Goal: Information Seeking & Learning: Compare options

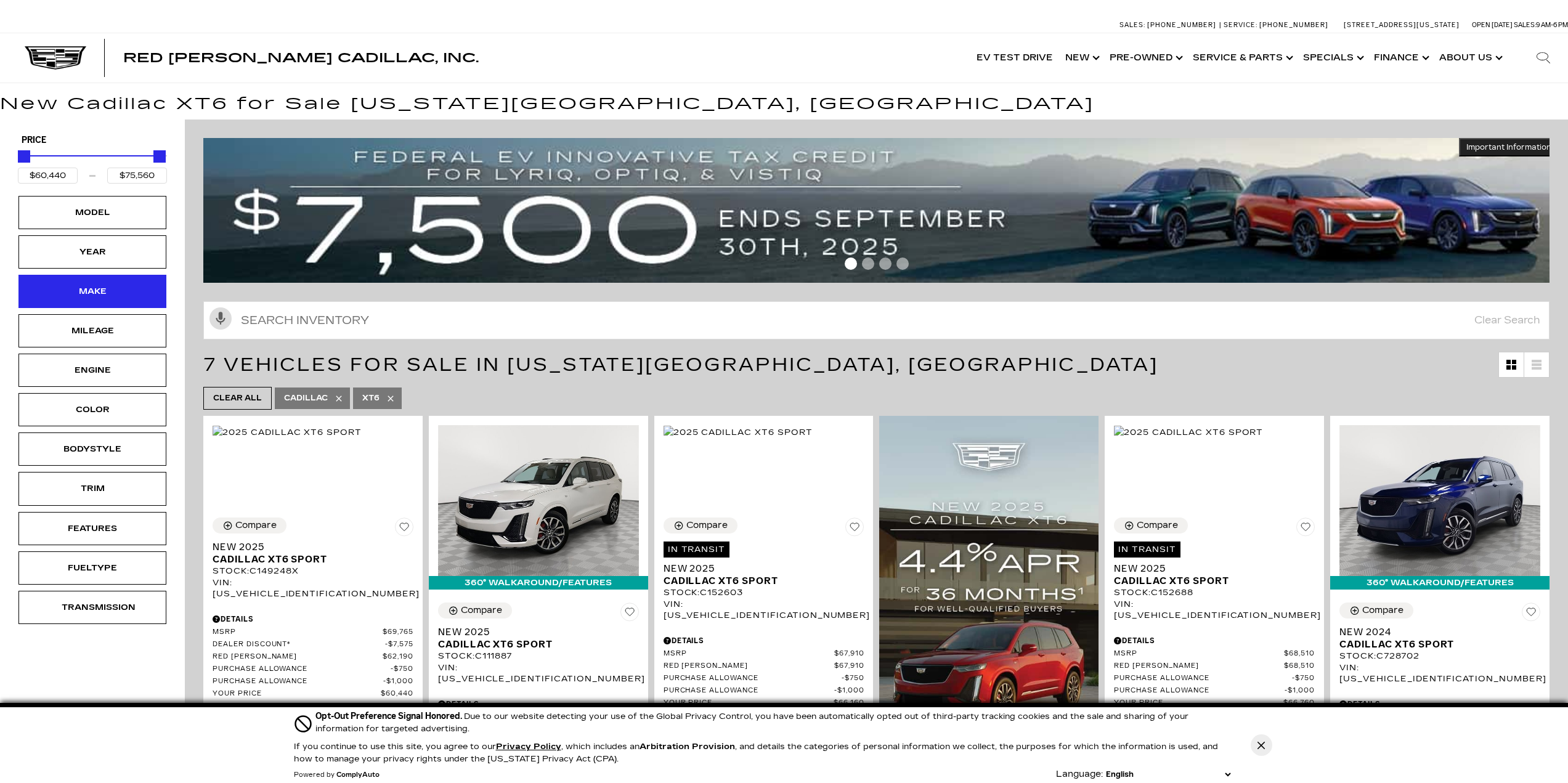
click at [76, 298] on div "Make" at bounding box center [92, 291] width 61 height 13
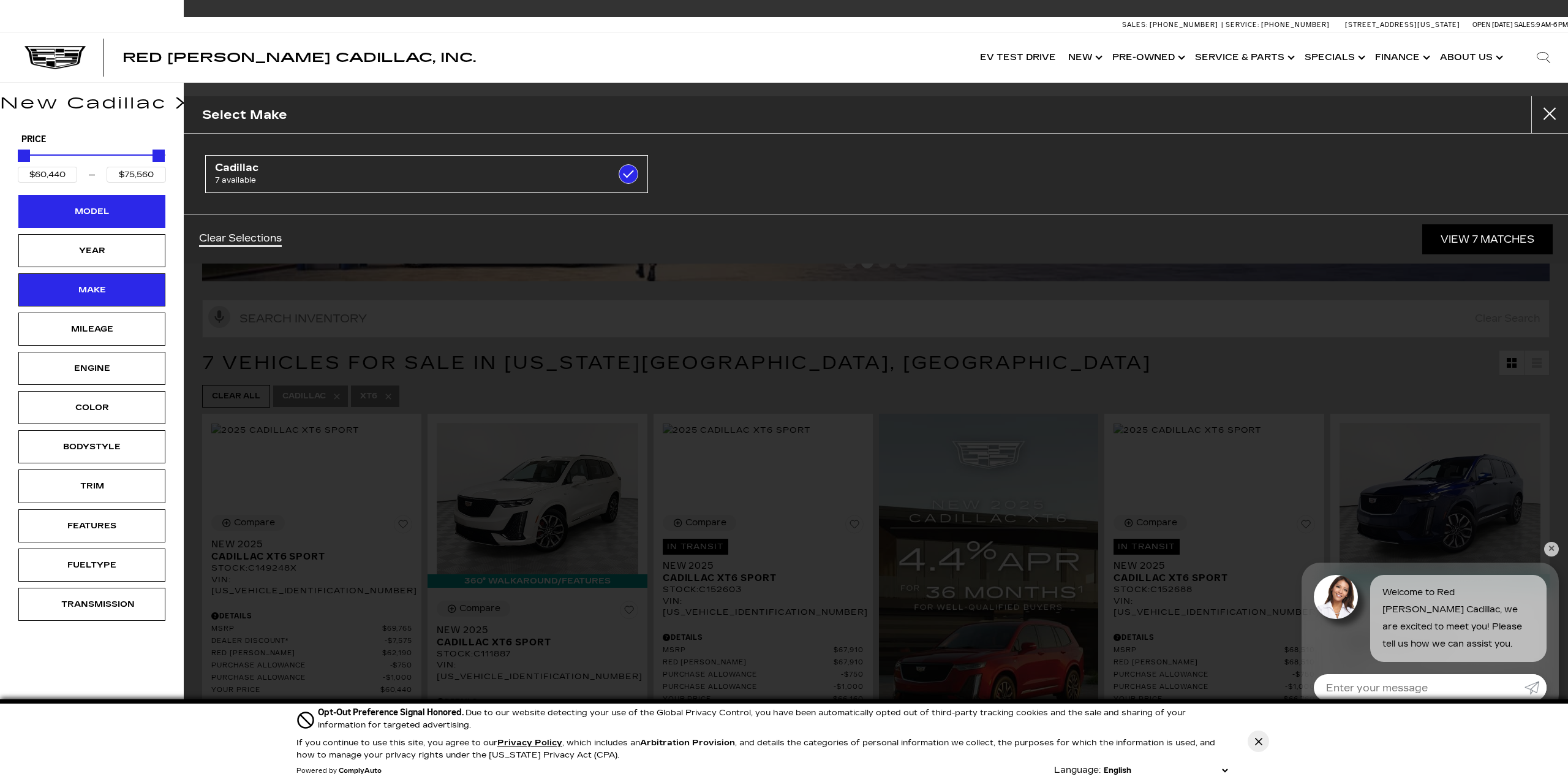
click at [79, 203] on div "Model" at bounding box center [92, 211] width 147 height 33
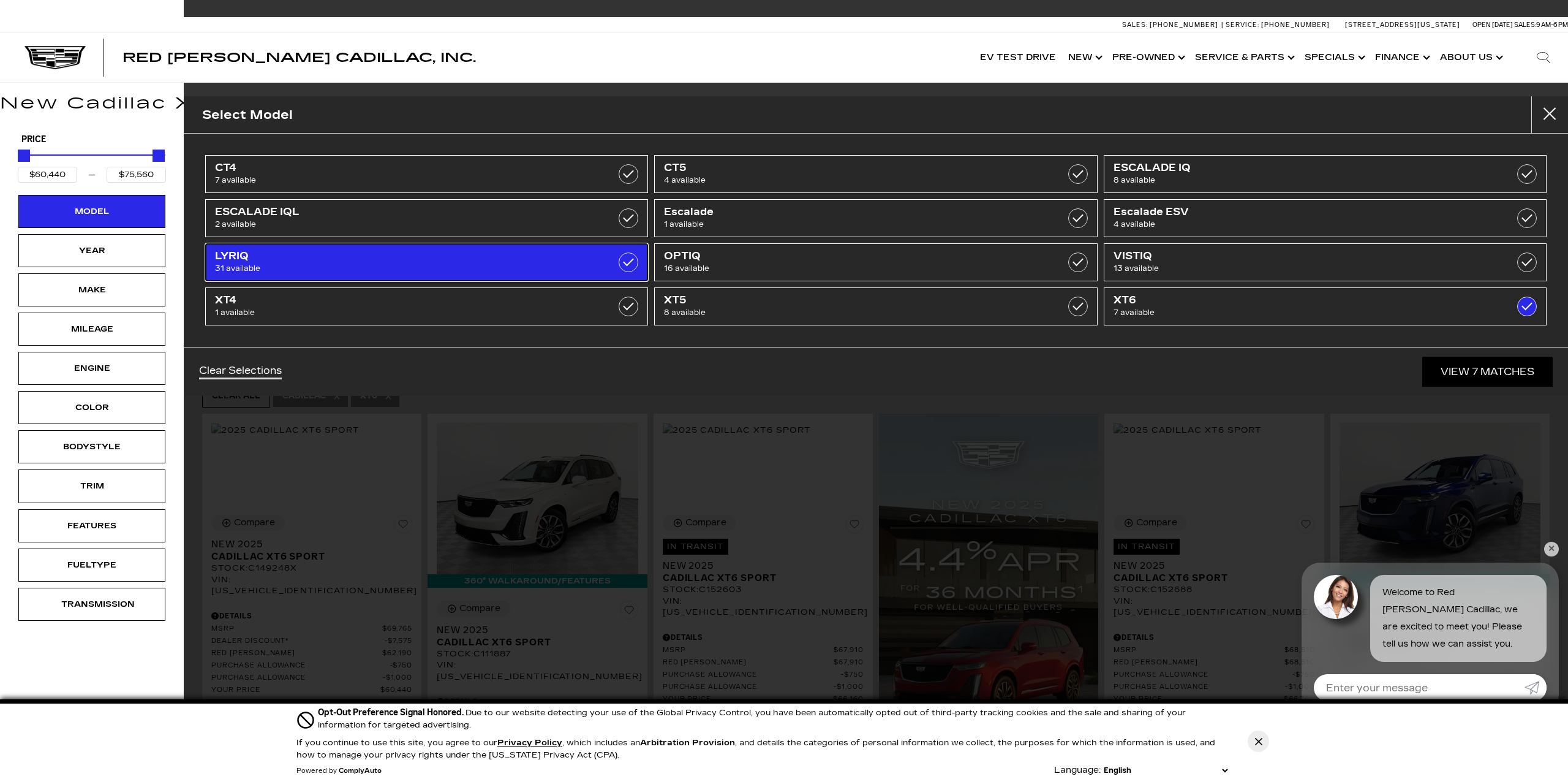
click at [350, 262] on span "31 available" at bounding box center [395, 268] width 360 height 12
type input "$91,110"
checkbox input "true"
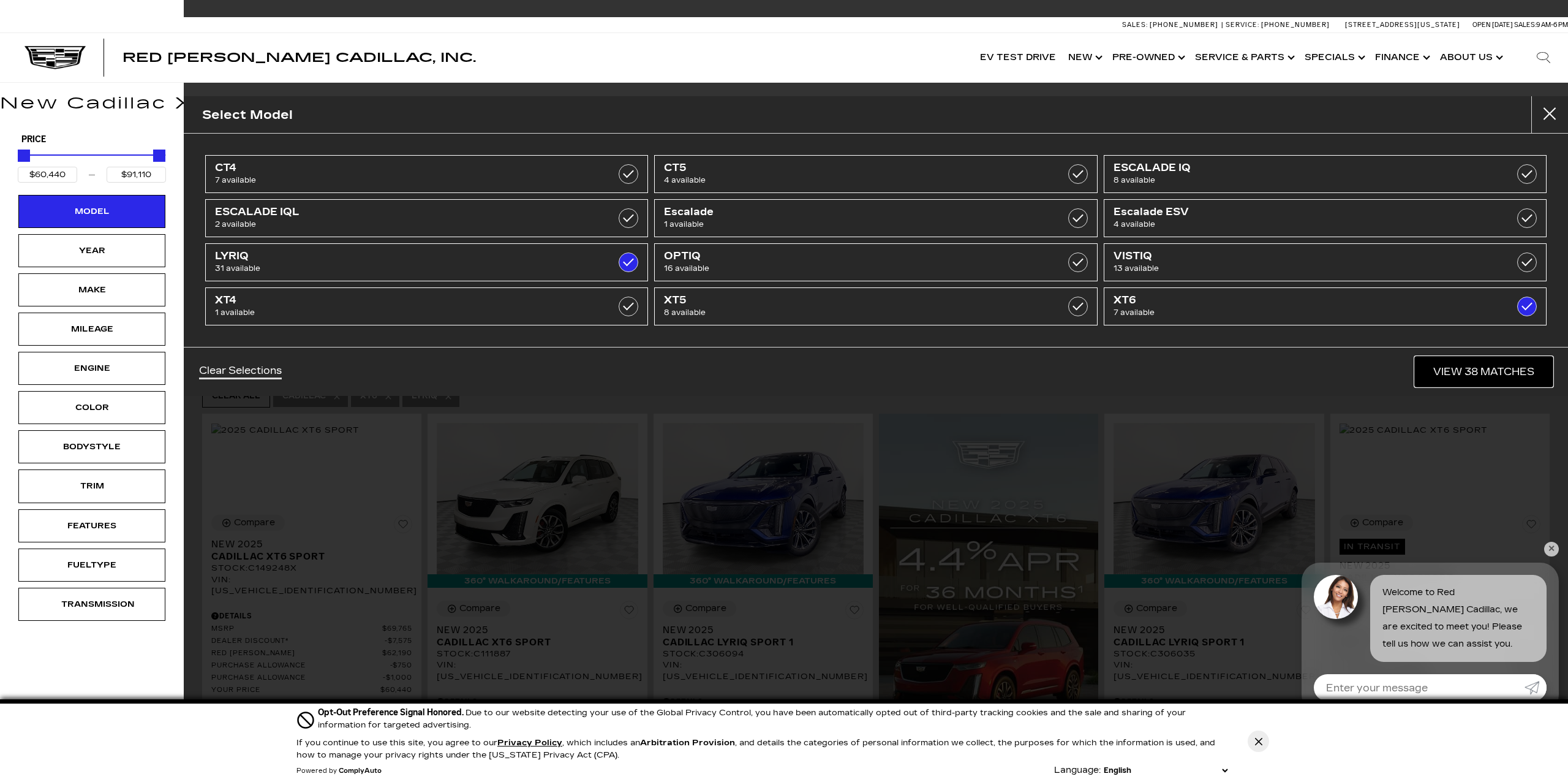
click at [512, 369] on link "View 38 Matches" at bounding box center [1484, 371] width 138 height 30
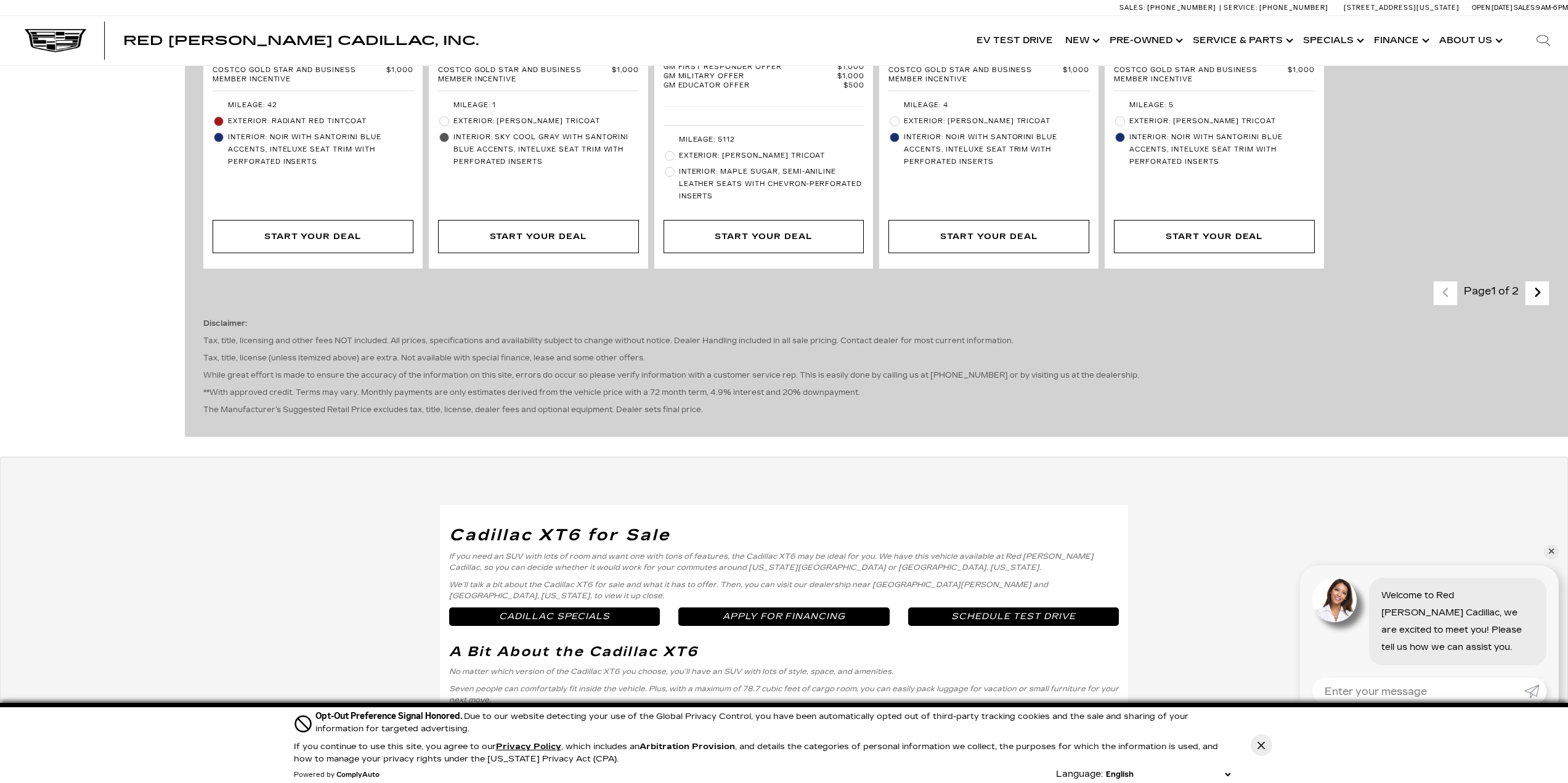
scroll to position [2463, 0]
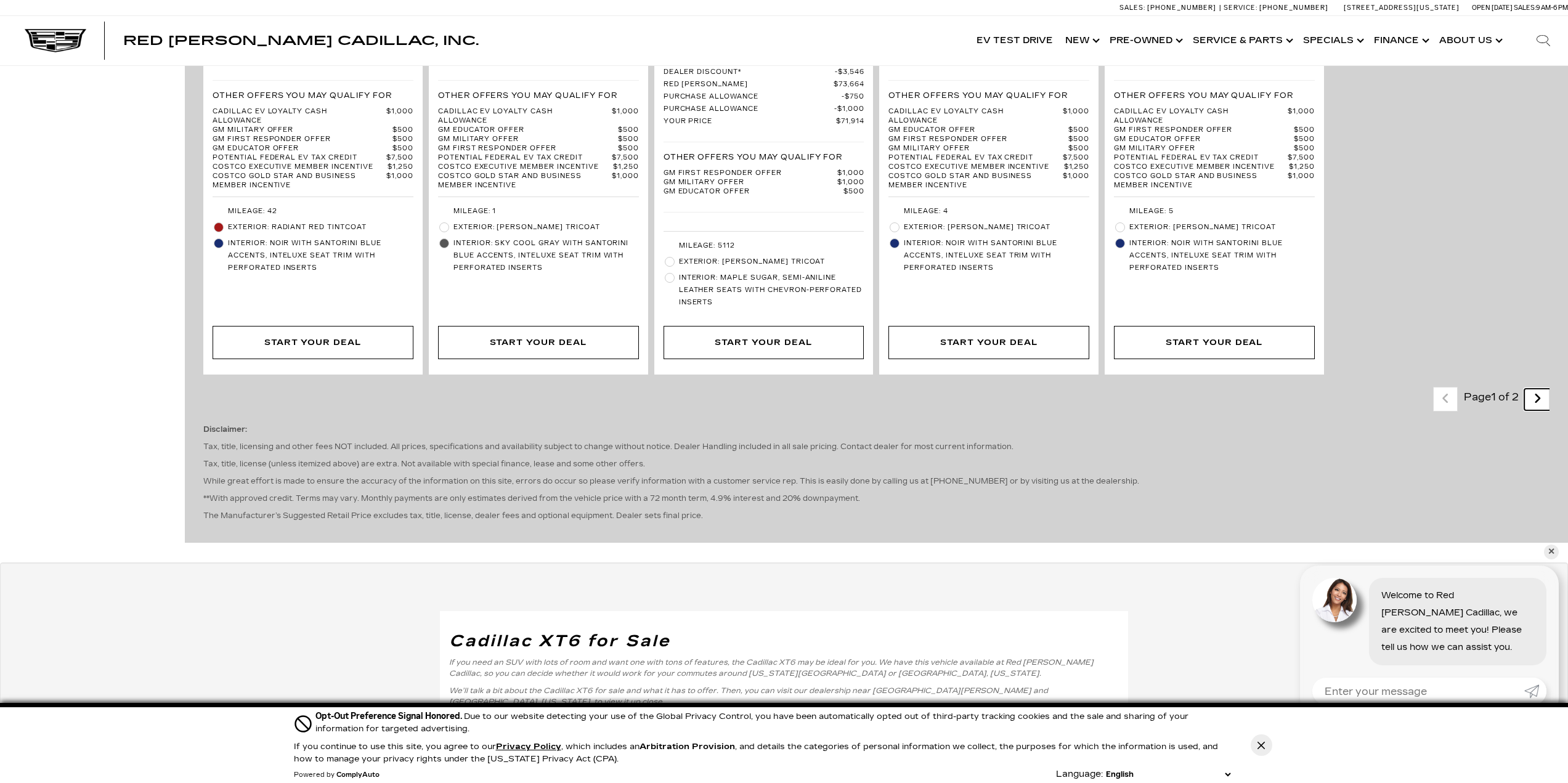
click at [515, 389] on link "Next - Page" at bounding box center [1537, 399] width 26 height 22
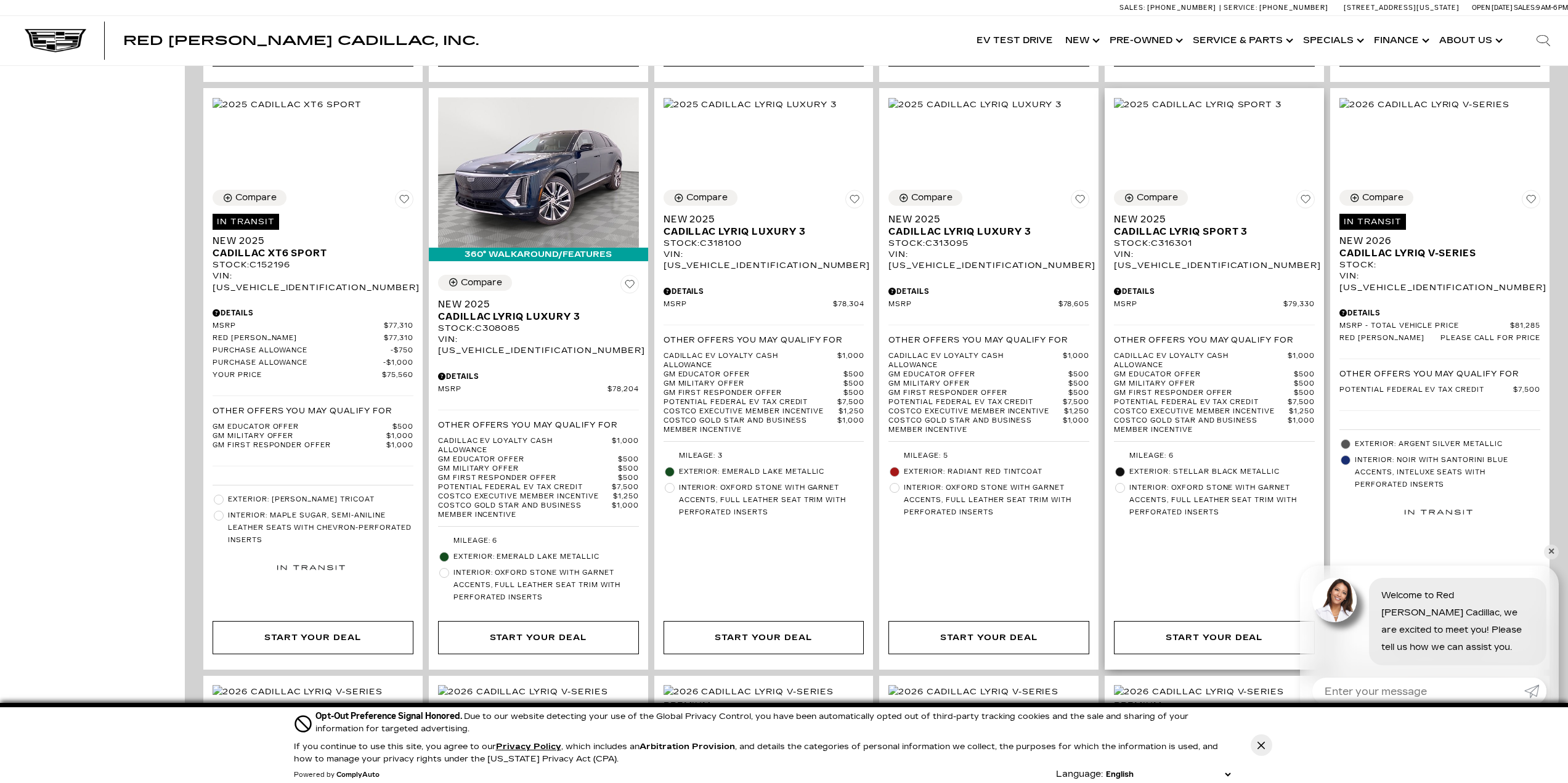
scroll to position [923, 0]
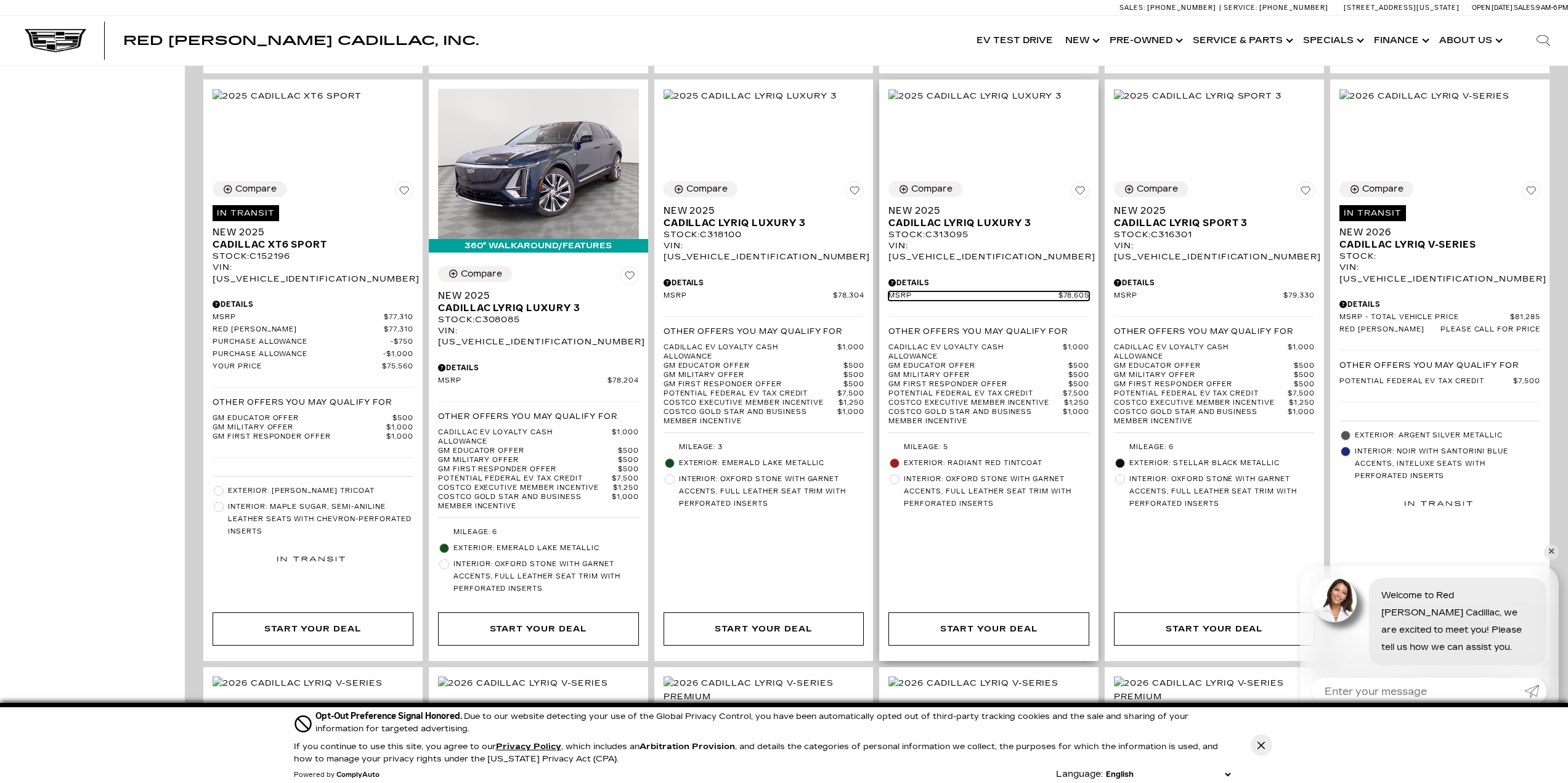
drag, startPoint x: 990, startPoint y: 152, endPoint x: 947, endPoint y: 302, distance: 156.0
click at [515, 301] on span "MSRP" at bounding box center [973, 295] width 169 height 9
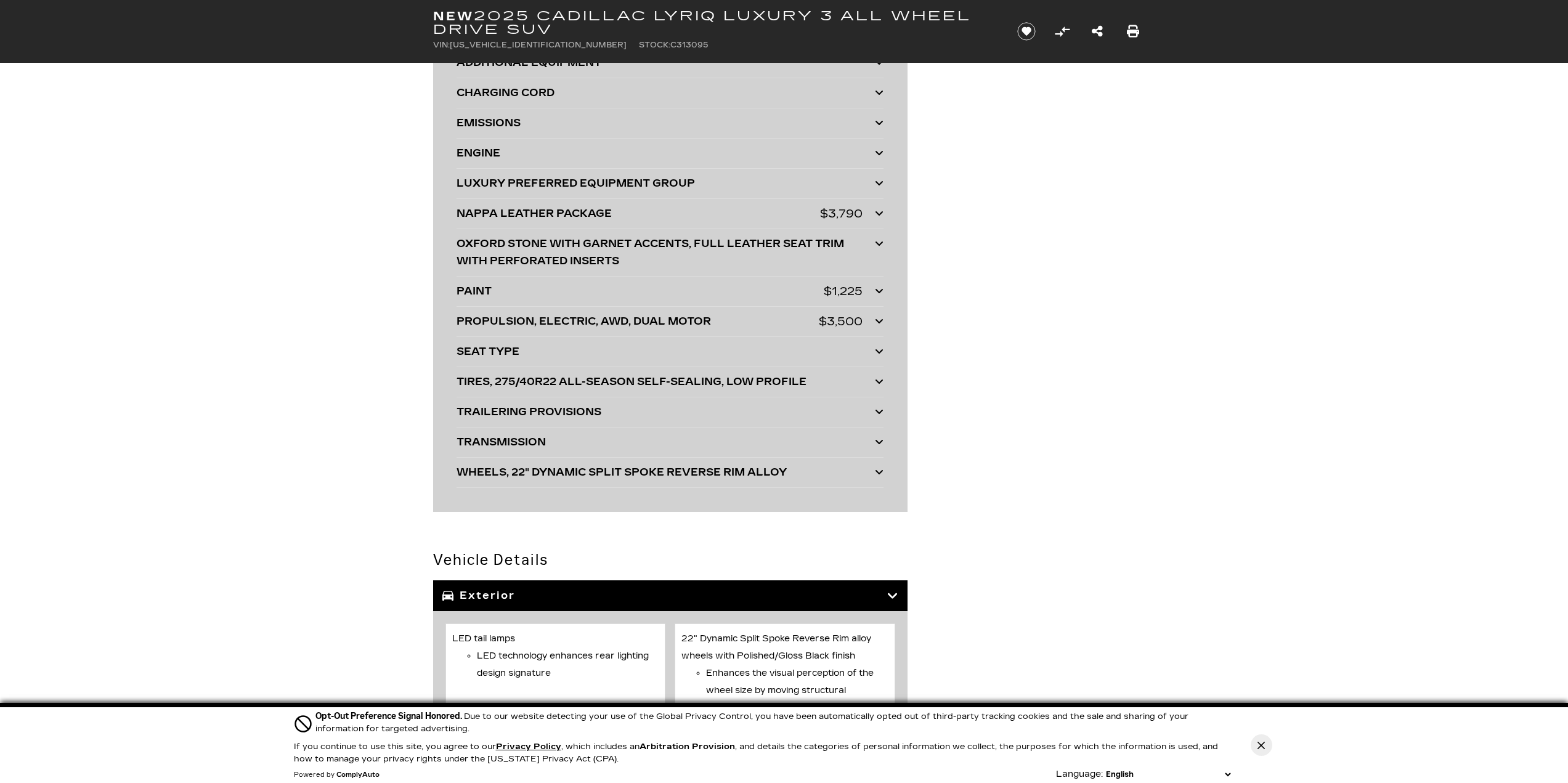
scroll to position [3182, 0]
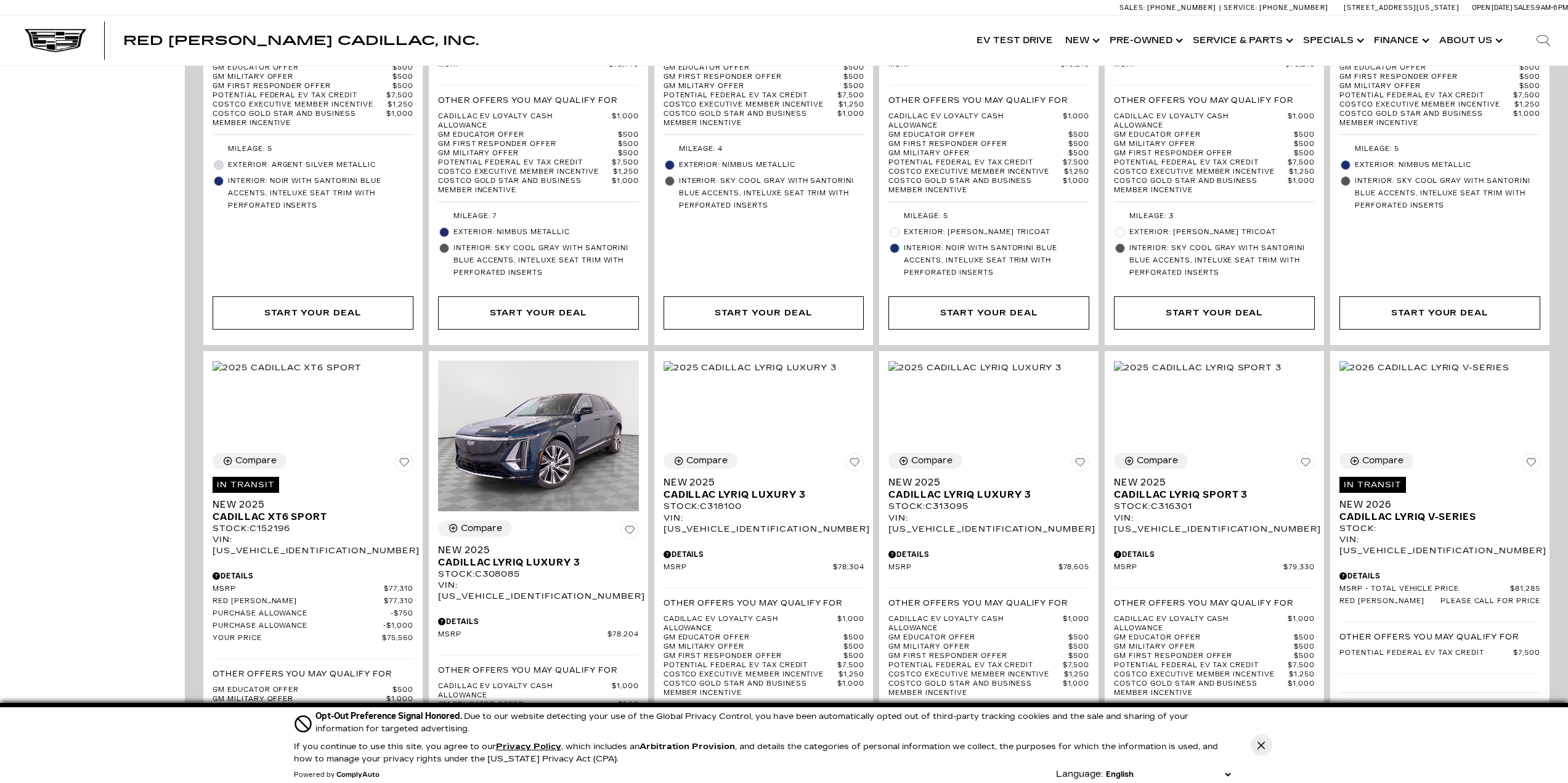
scroll to position [821, 0]
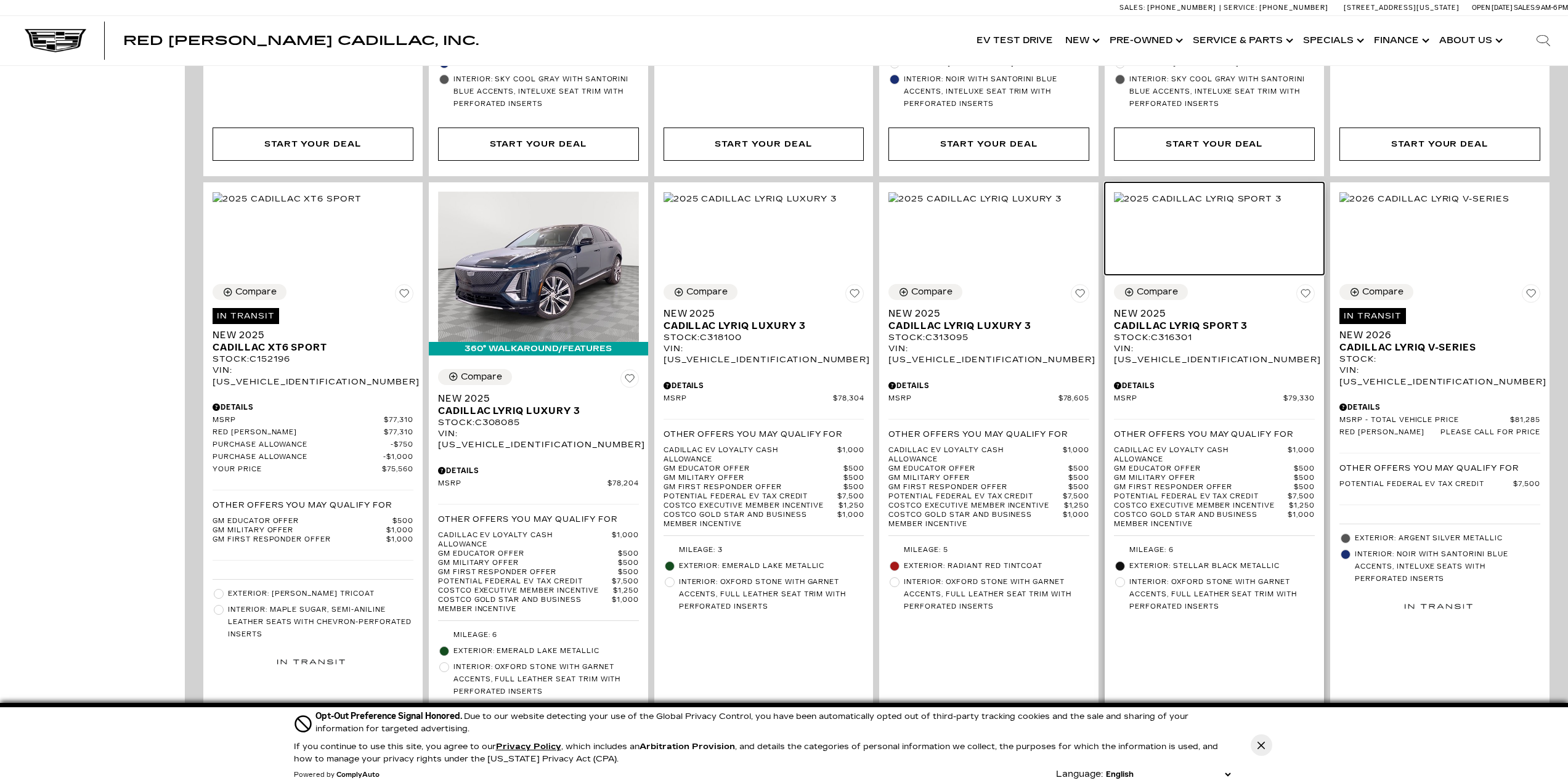
click at [1196, 205] on img at bounding box center [1198, 198] width 167 height 13
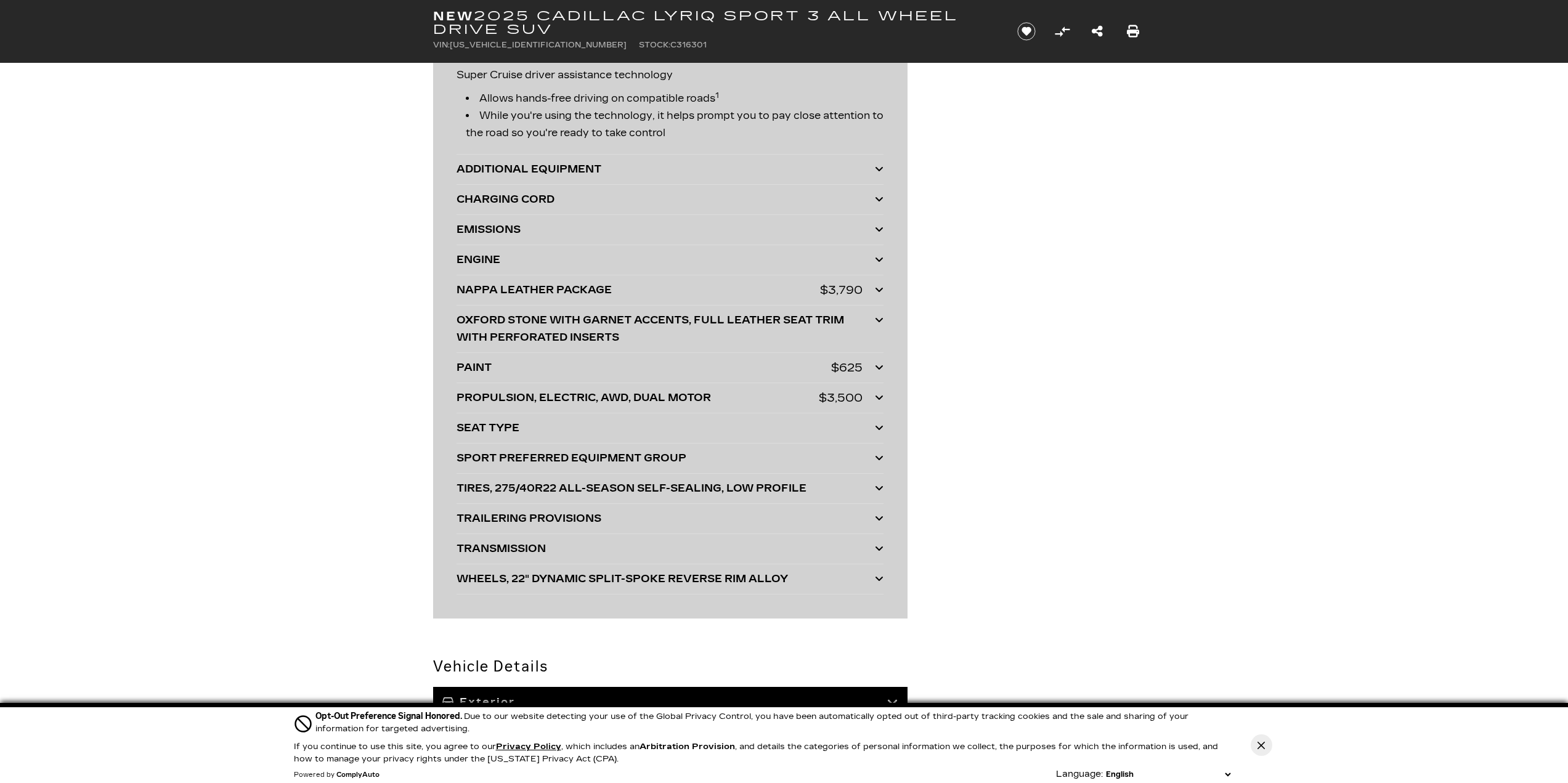
scroll to position [3387, 0]
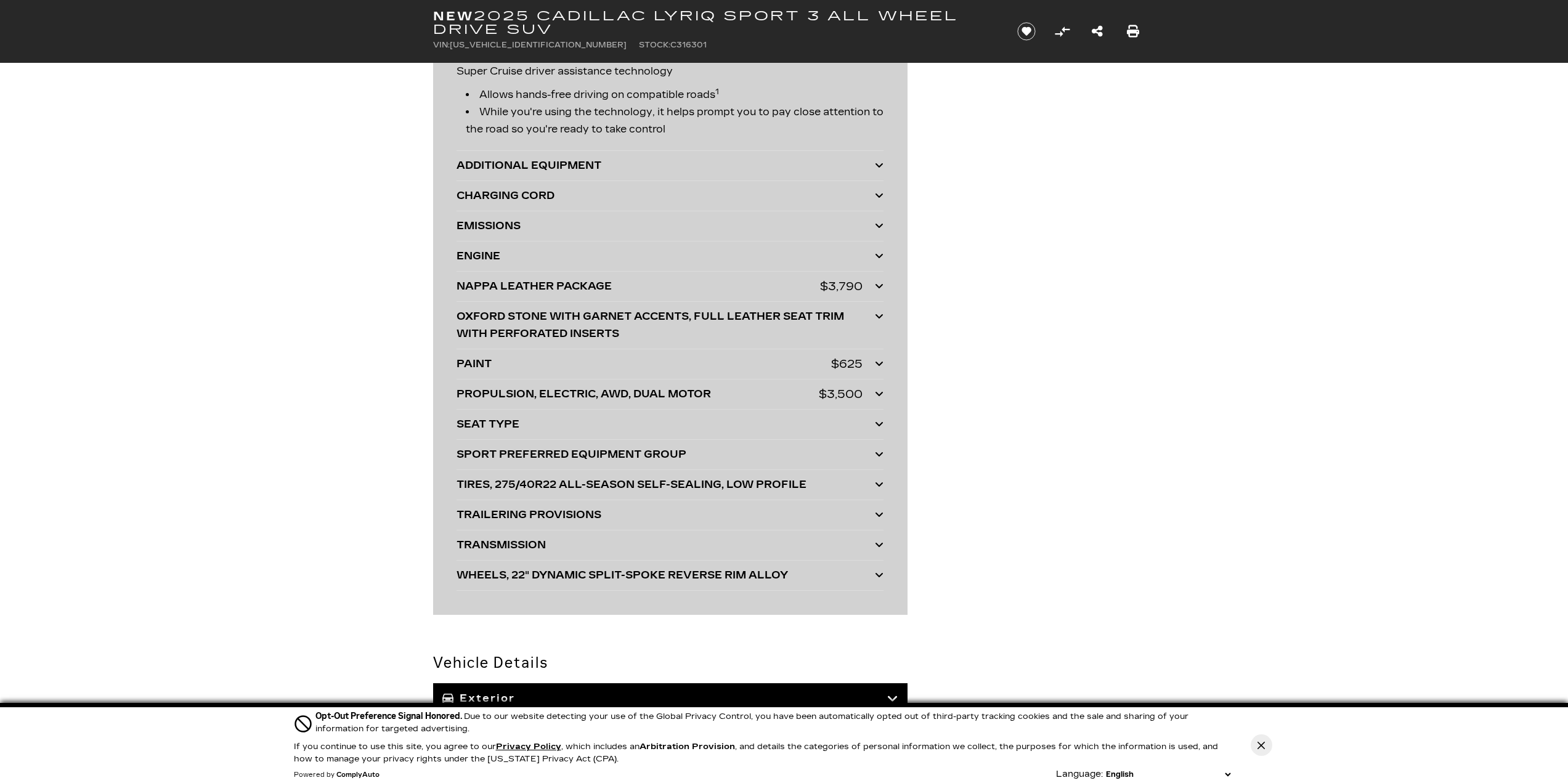
click at [561, 365] on div "PAINT" at bounding box center [644, 364] width 375 height 17
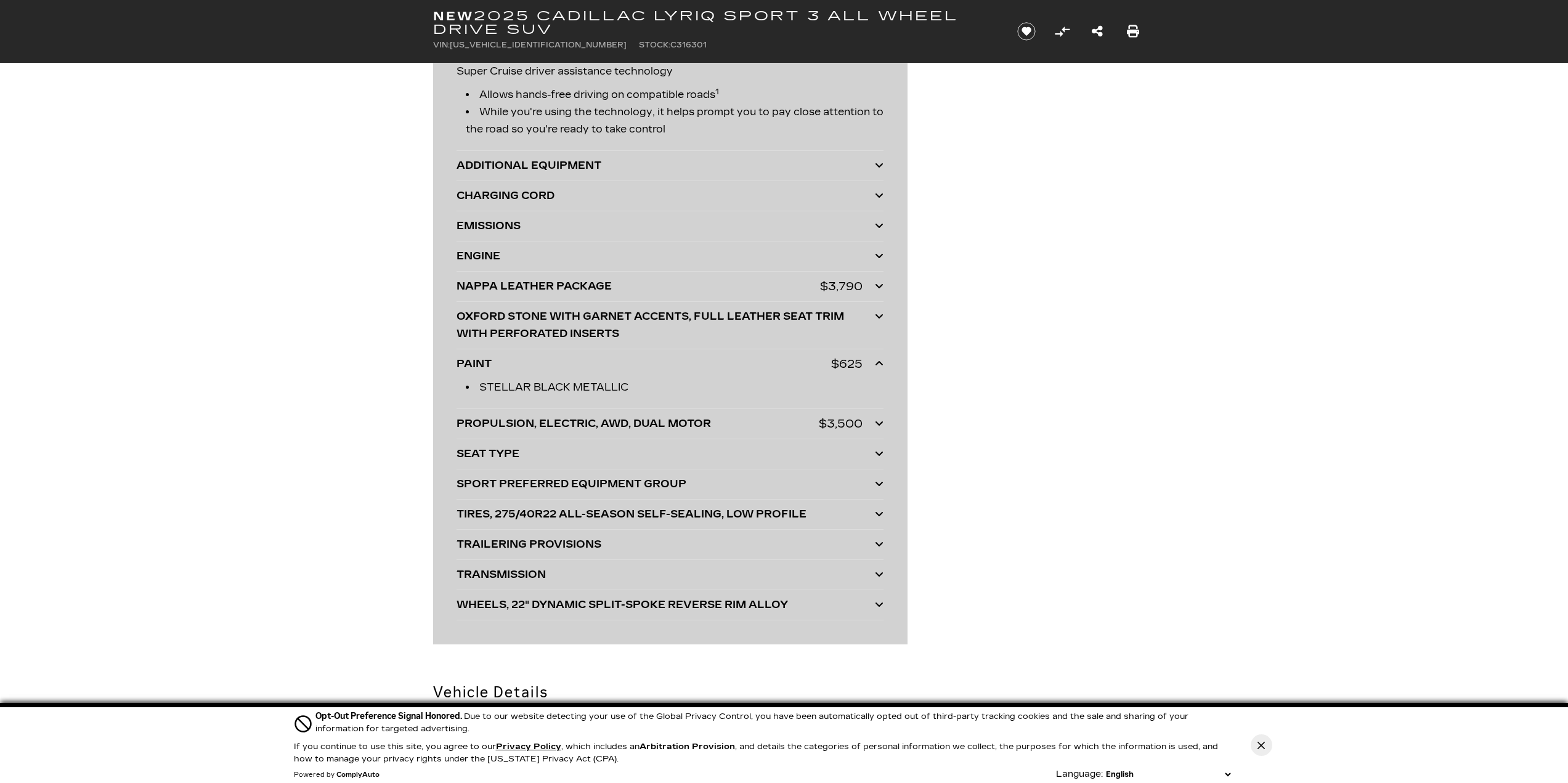
scroll to position [3284, 0]
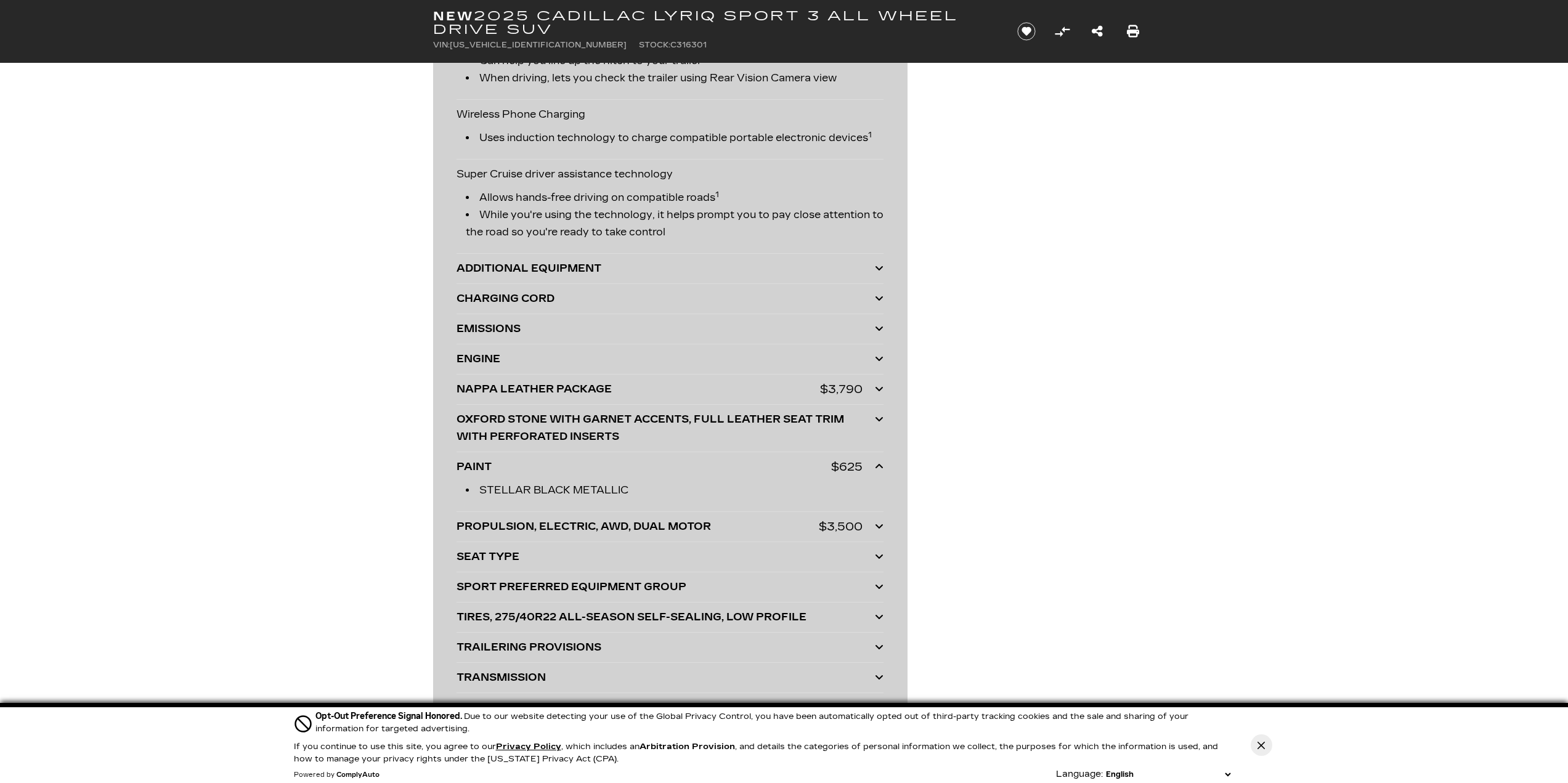
click at [586, 265] on div "ADDITIONAL EQUIPMENT" at bounding box center [665, 268] width 418 height 17
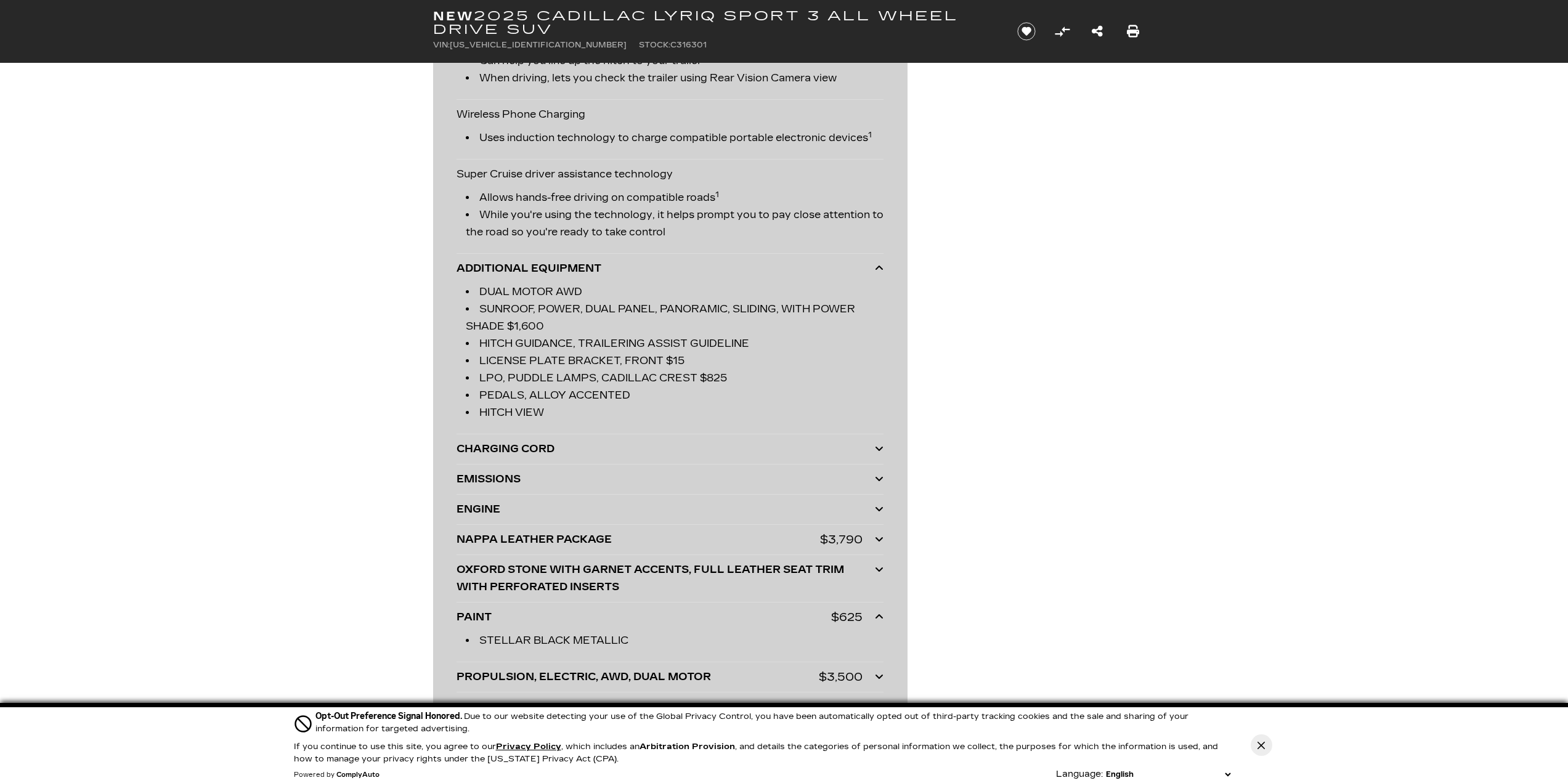
click at [1203, 490] on section "Basic Info Exterior: Stellar Black Metallic Drivetrain: All Wheel Drive e" at bounding box center [784, 562] width 1568 height 6856
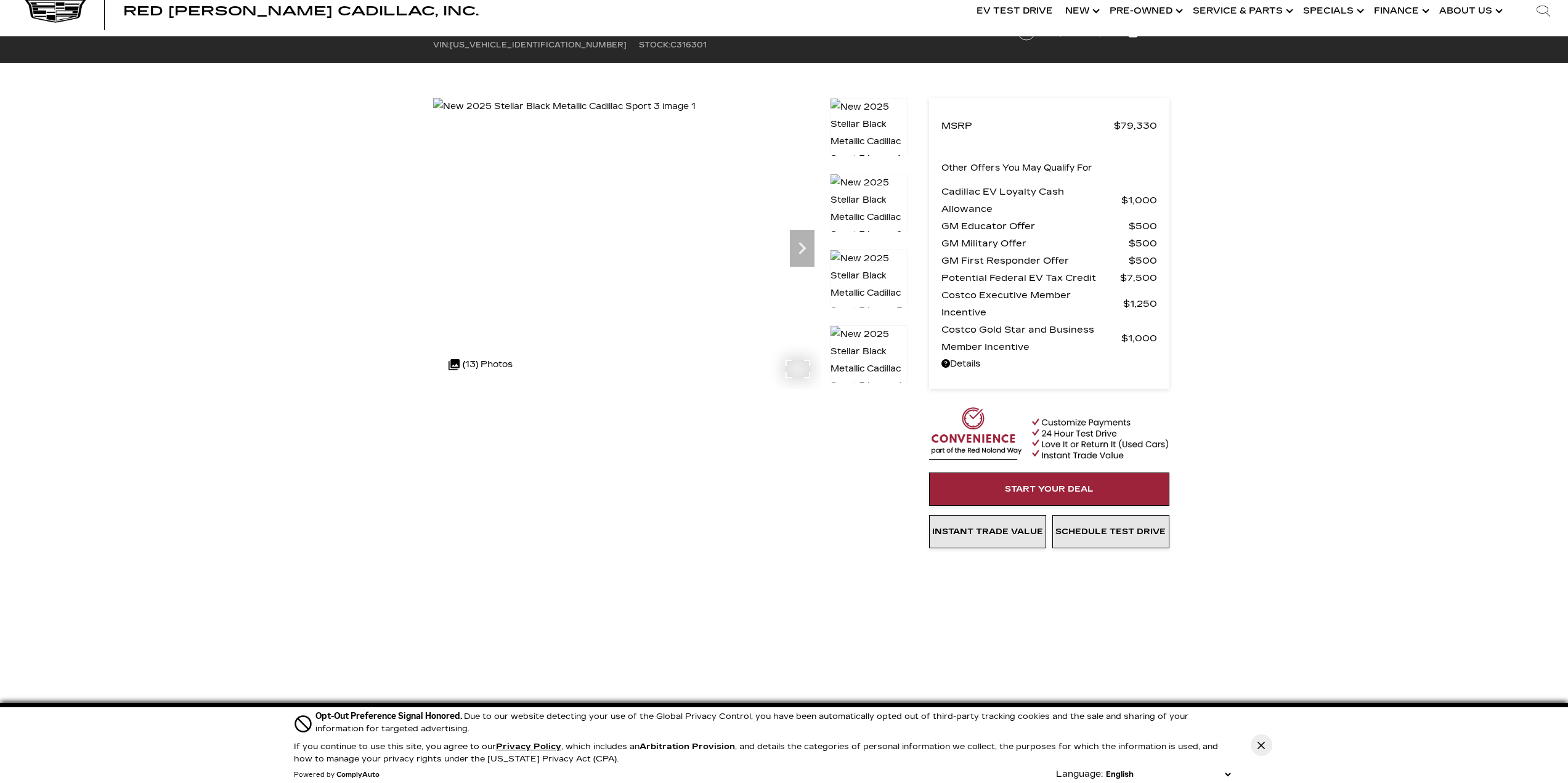
scroll to position [0, 0]
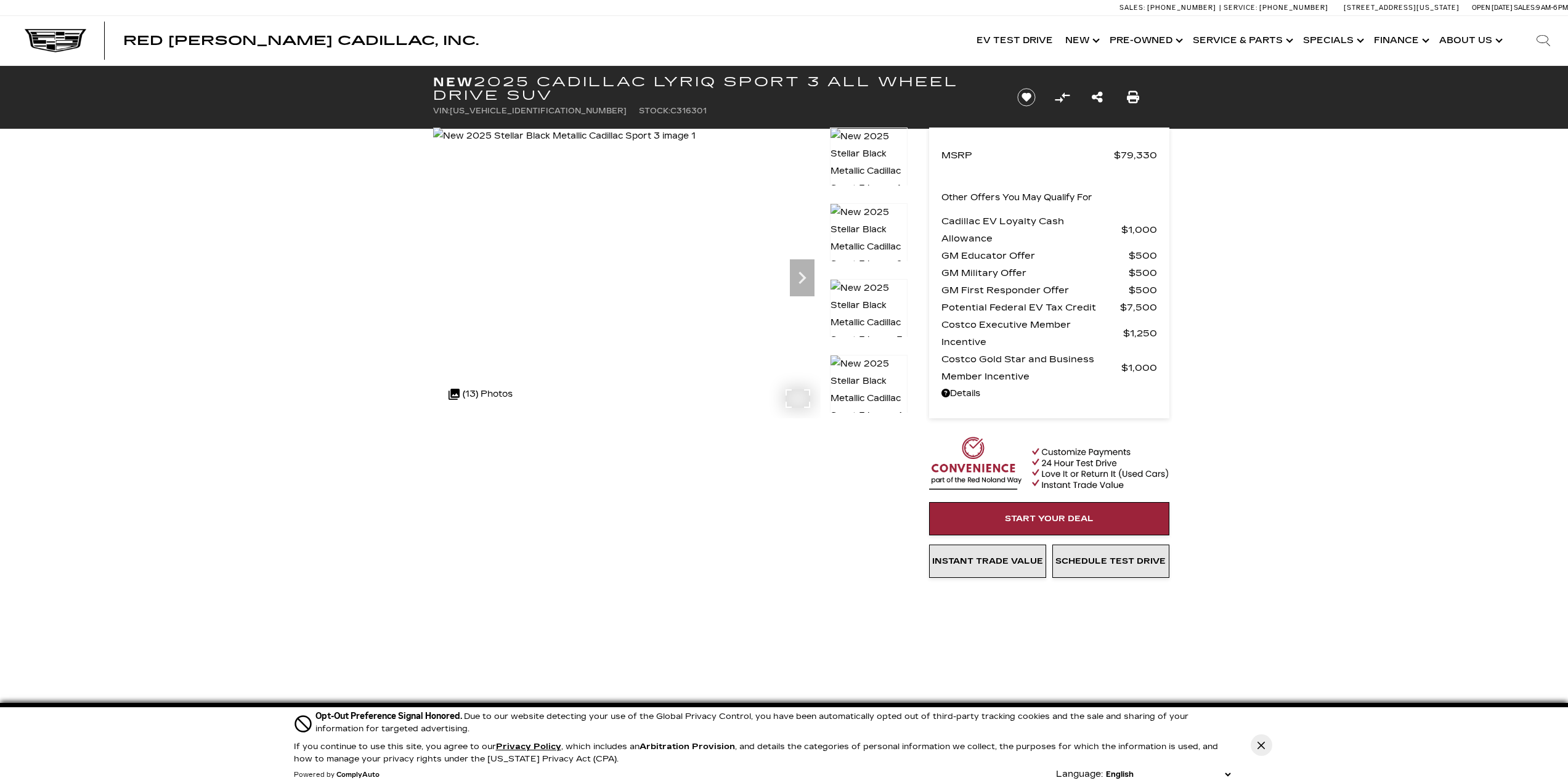
click at [499, 396] on div ".cls-1, .cls-3 { fill: #c50033; } .cls-1 { clip-rule: evenodd; } .cls-2 { clip-…" at bounding box center [481, 394] width 77 height 29
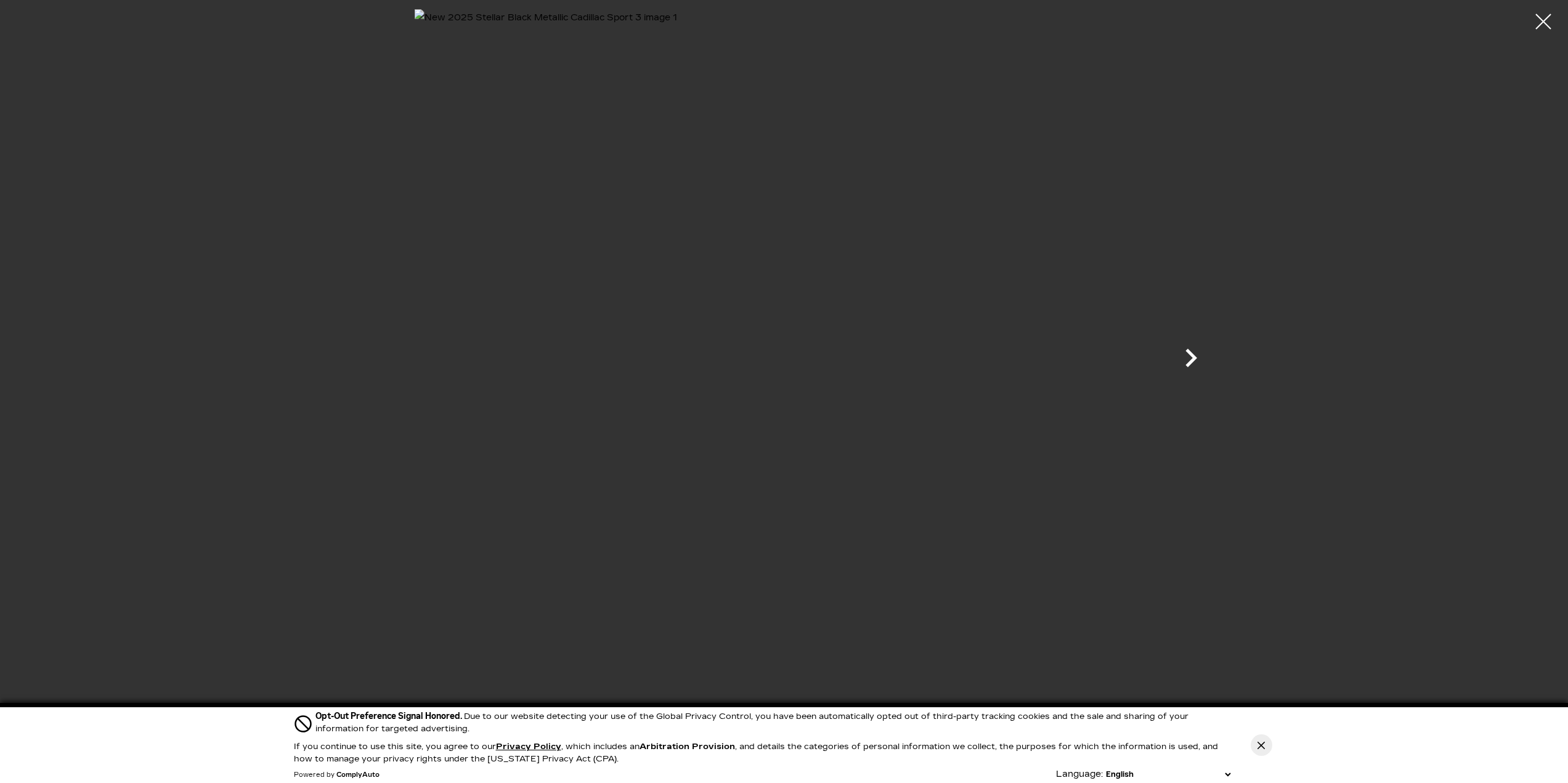
click at [1197, 355] on icon "Next" at bounding box center [1191, 357] width 11 height 19
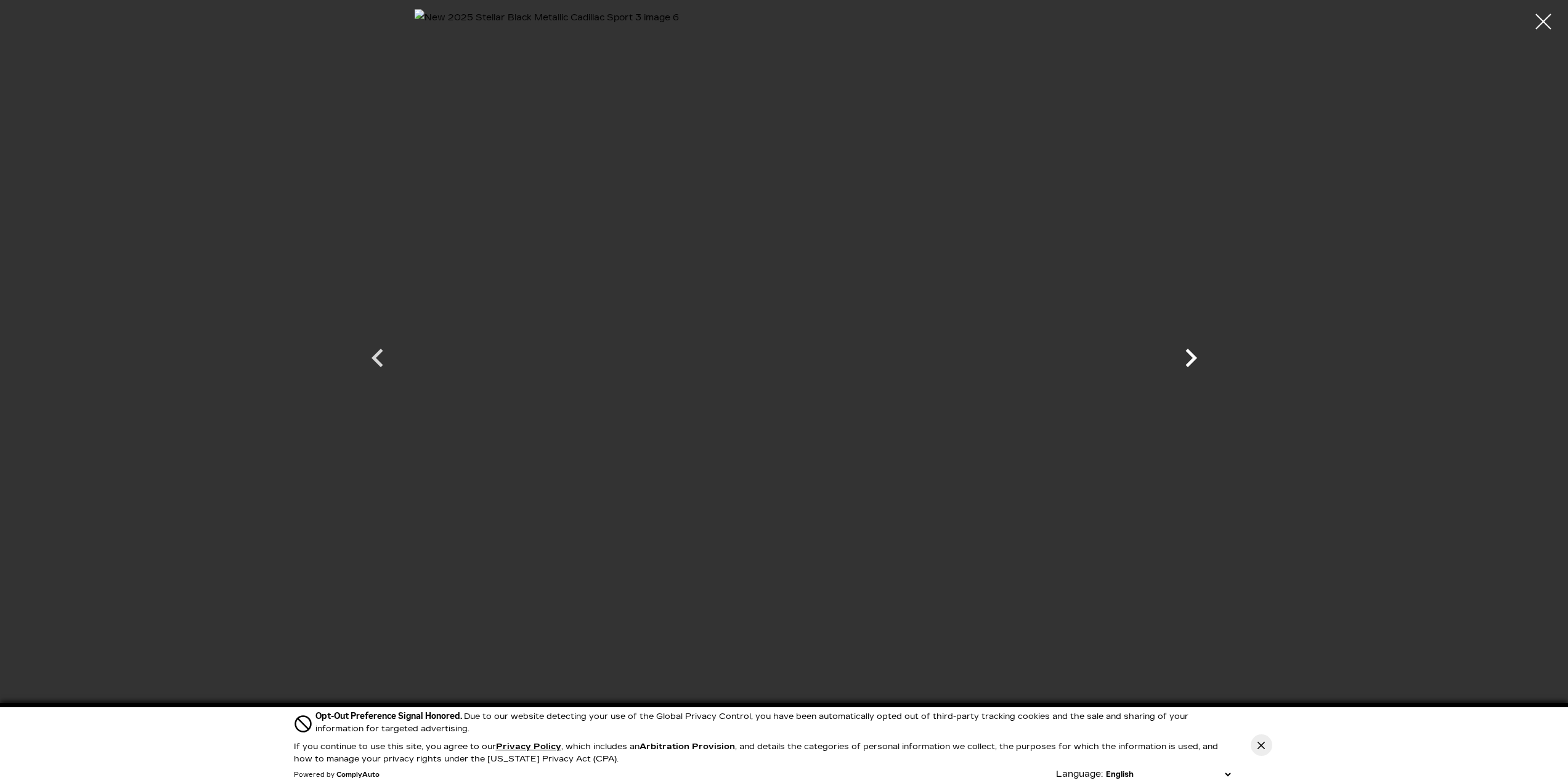
click at [1197, 355] on icon "Next" at bounding box center [1191, 357] width 11 height 19
click at [1535, 17] on div at bounding box center [1543, 22] width 33 height 33
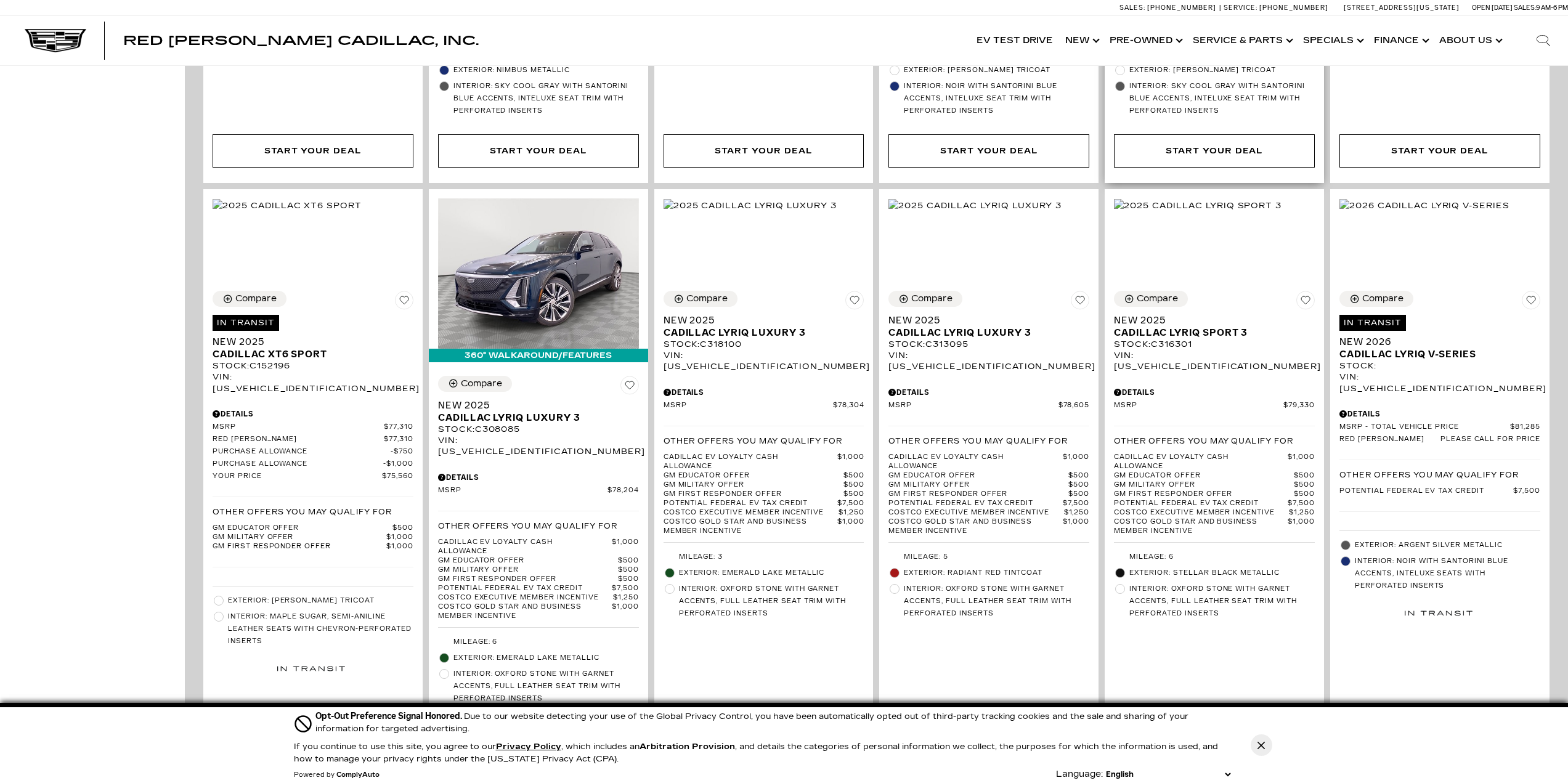
scroll to position [821, 0]
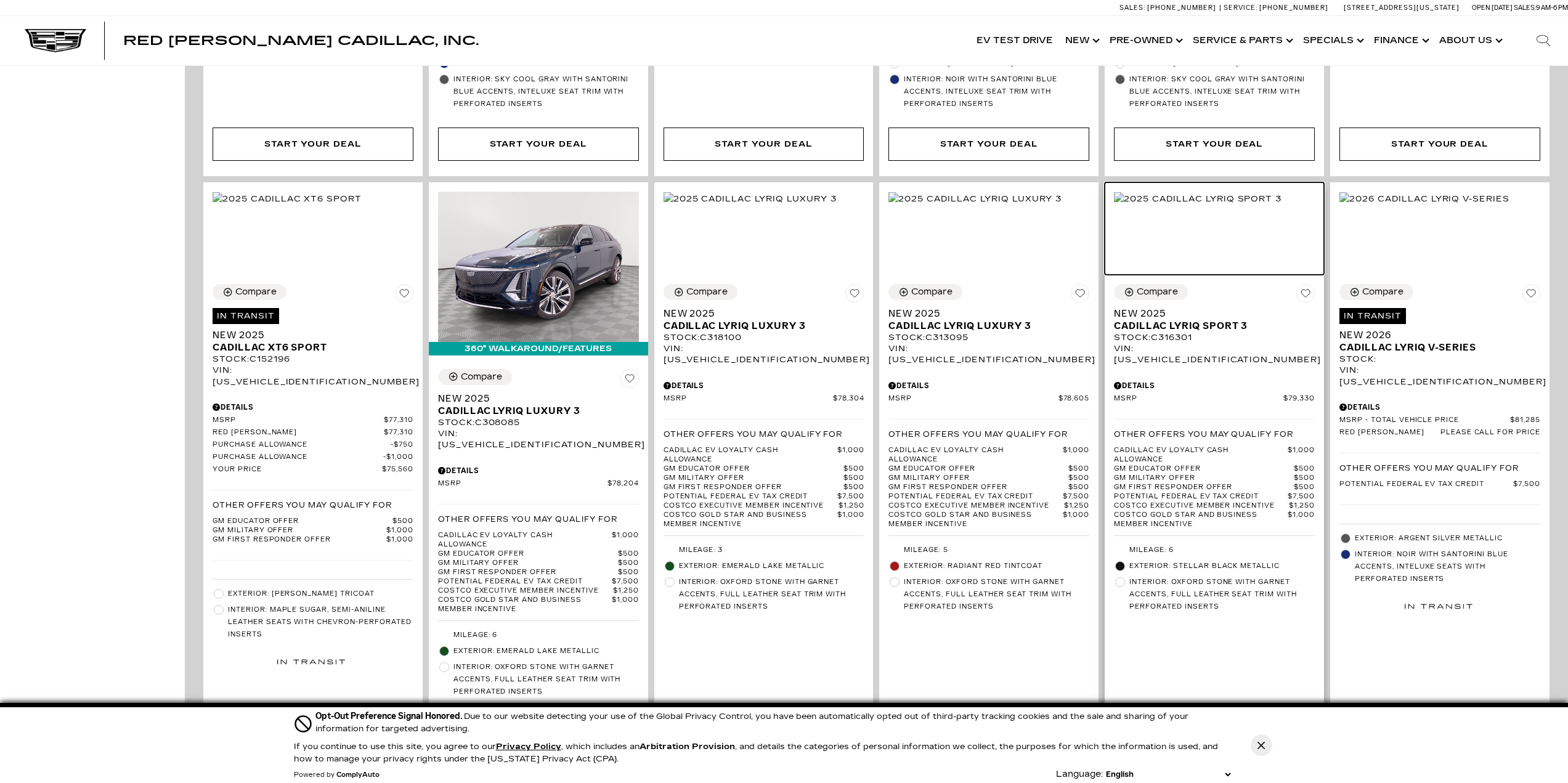
click at [1213, 205] on img at bounding box center [1198, 198] width 167 height 13
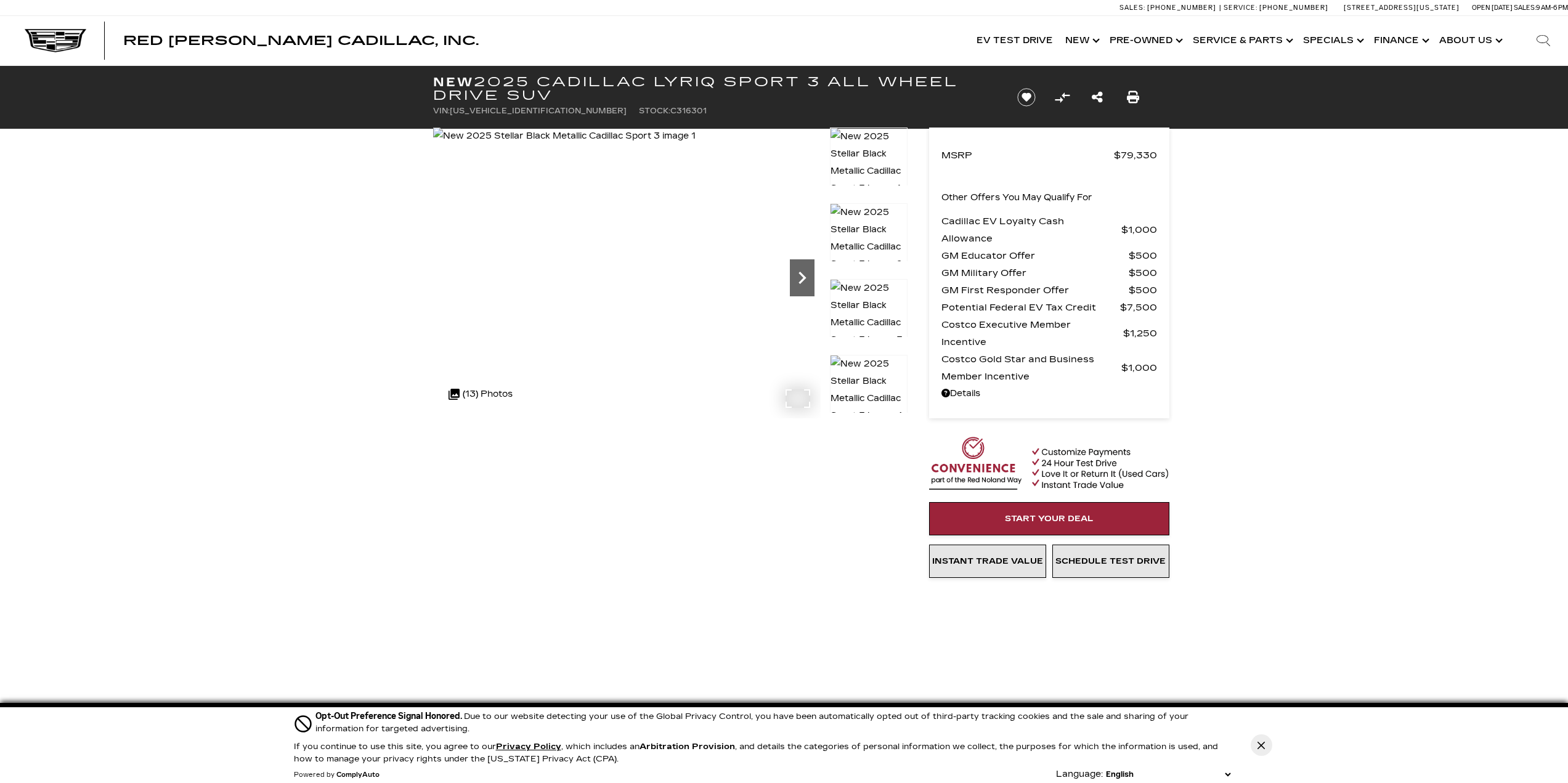
click at [799, 272] on icon "Next" at bounding box center [802, 278] width 25 height 25
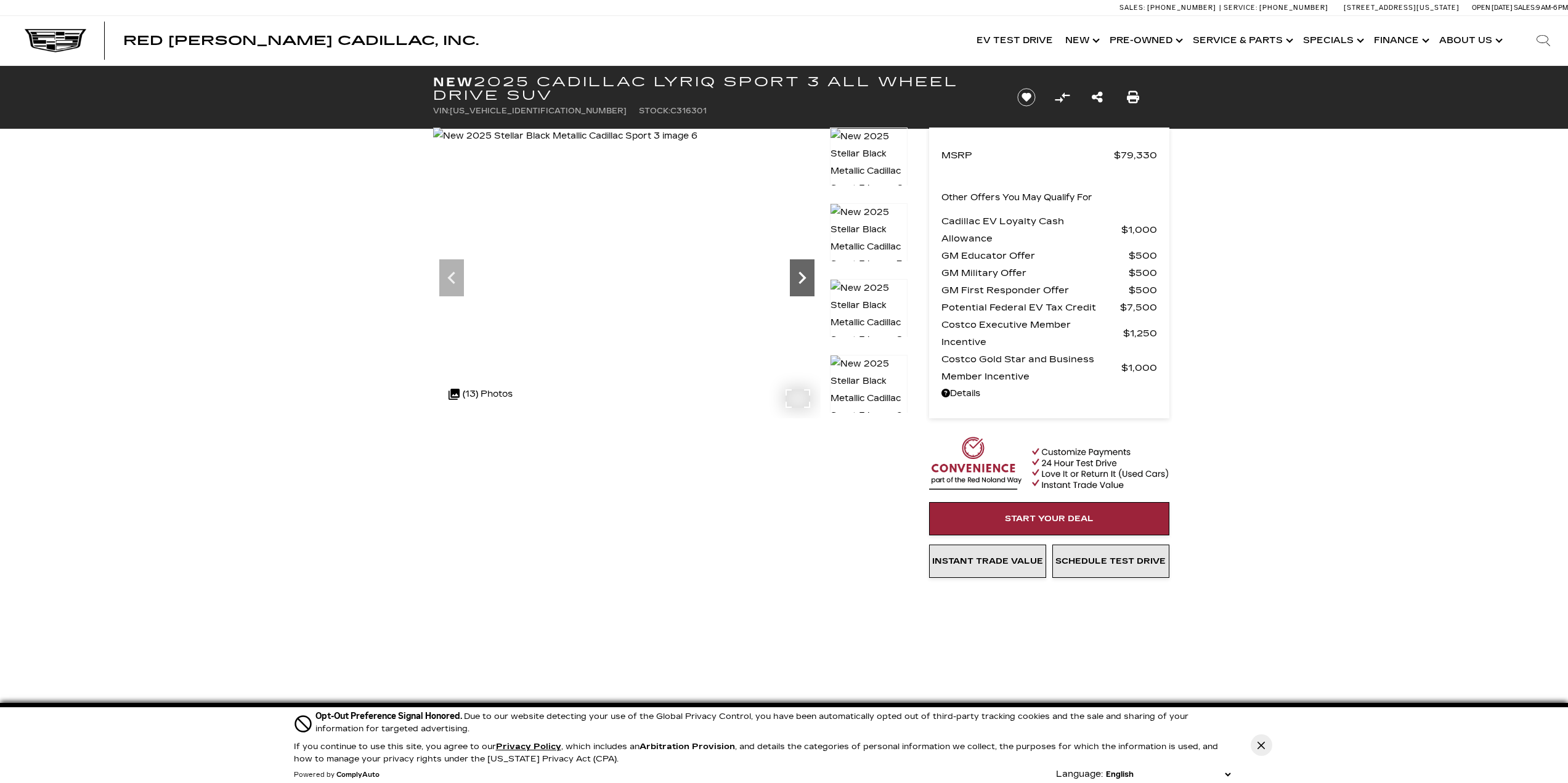
click at [799, 272] on icon "Next" at bounding box center [802, 278] width 25 height 25
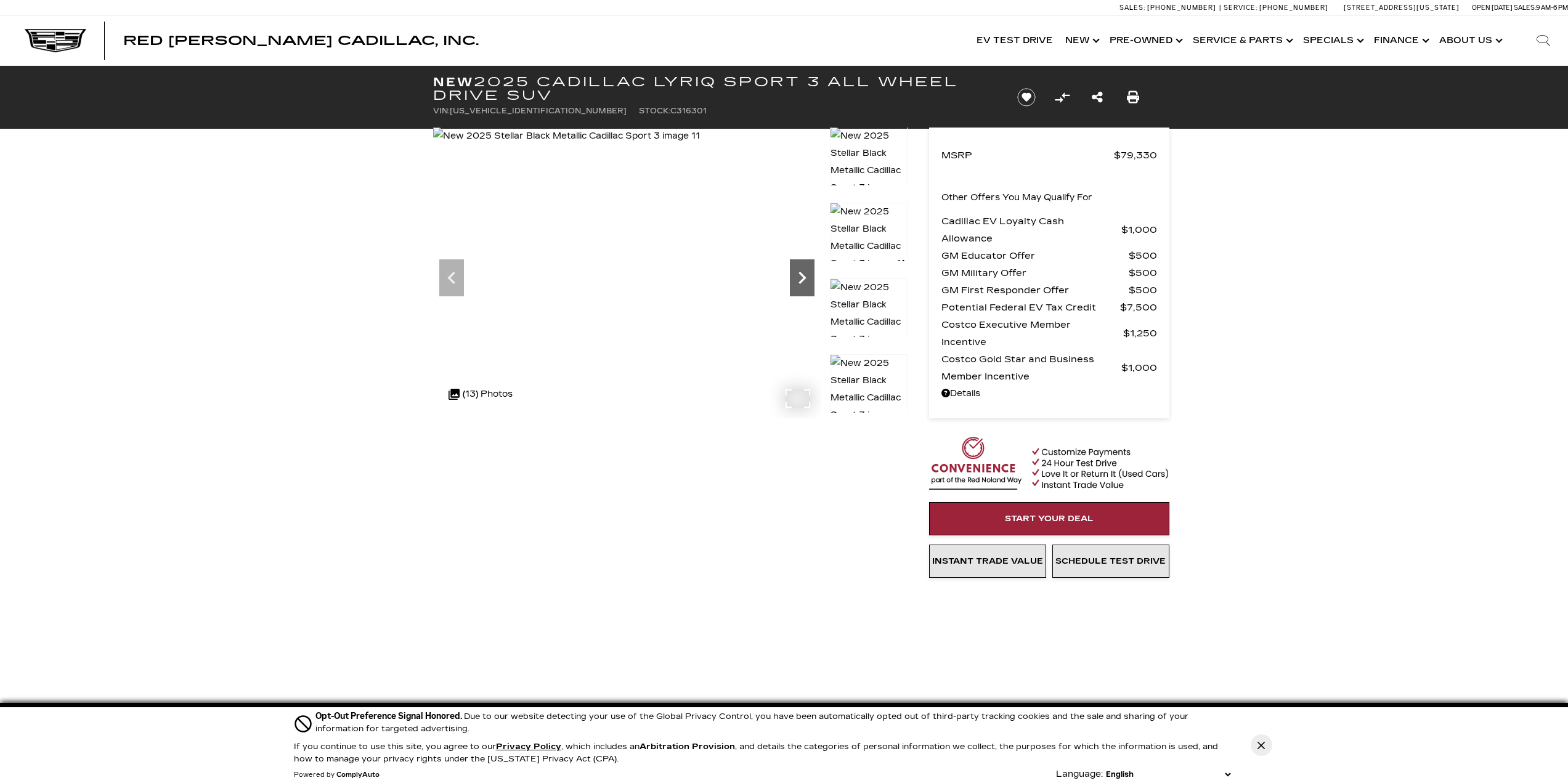
click at [799, 272] on icon "Next" at bounding box center [802, 278] width 25 height 25
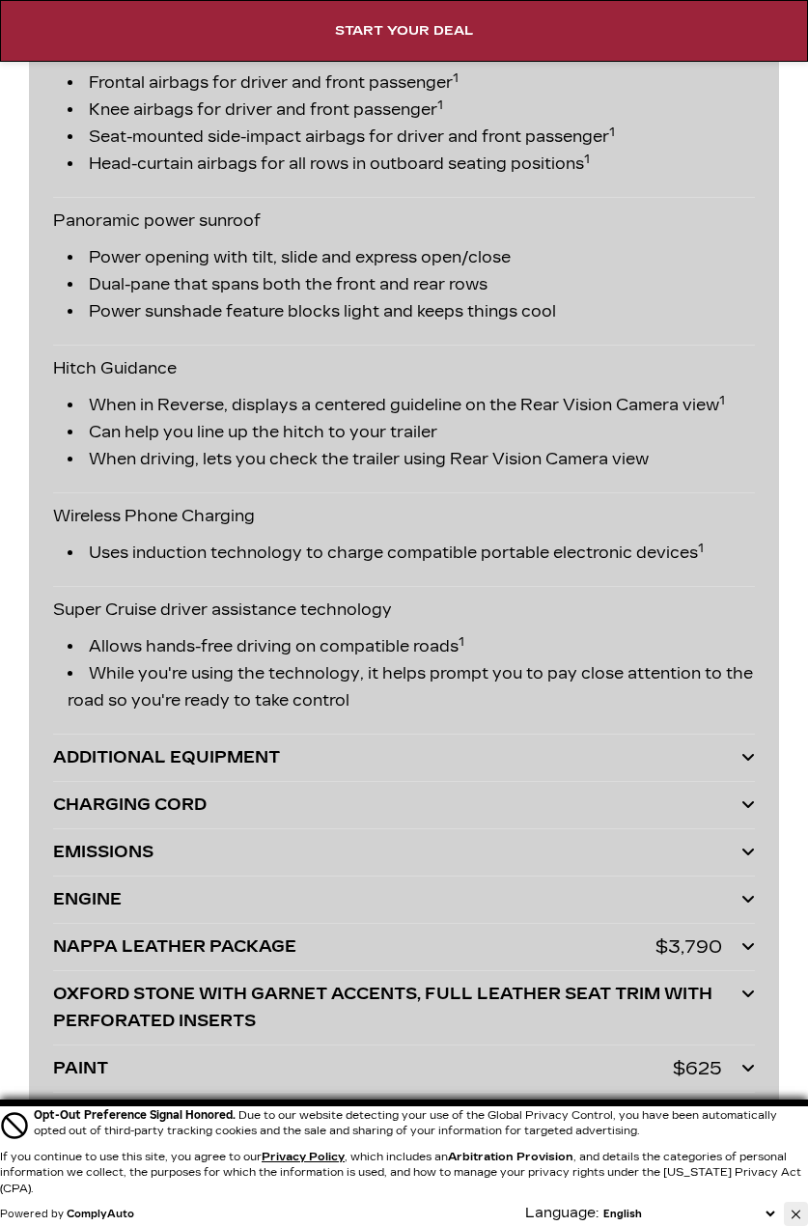
scroll to position [6262, 0]
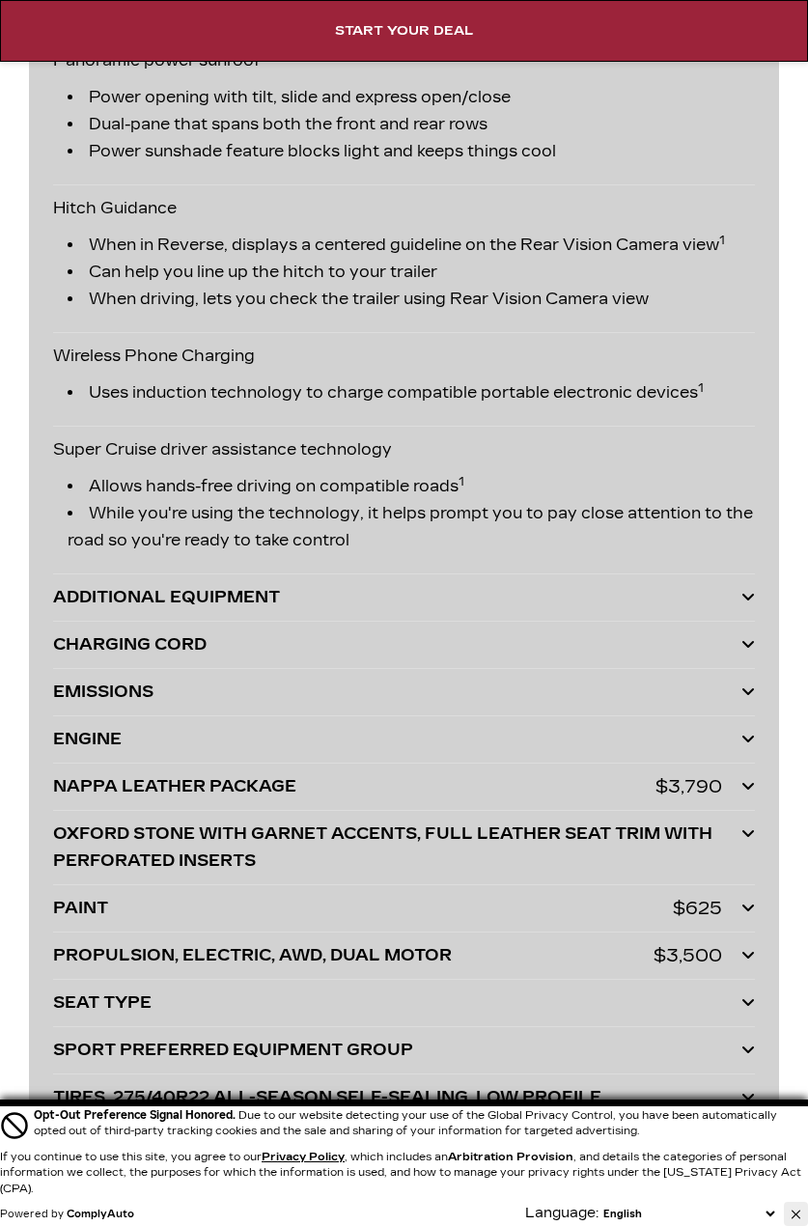
click at [488, 611] on div "ADDITIONAL EQUIPMENT" at bounding box center [397, 597] width 688 height 27
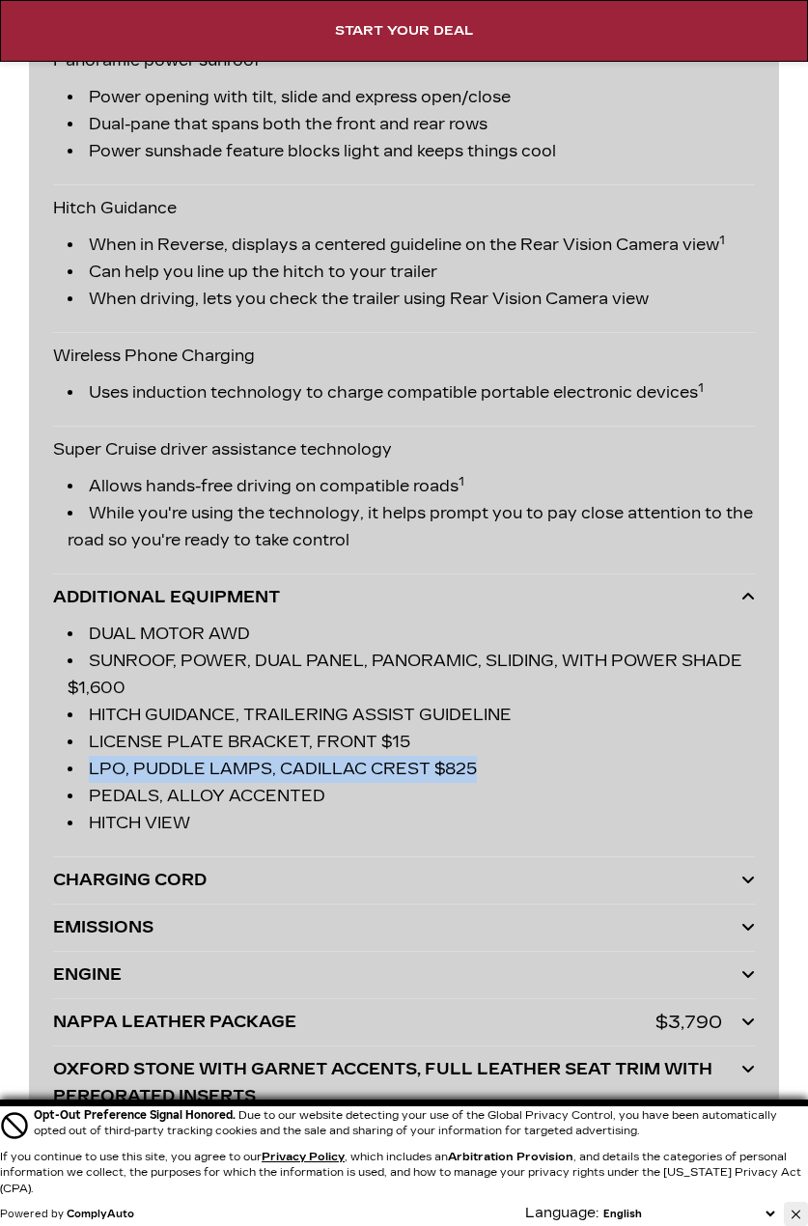
drag, startPoint x: 88, startPoint y: 794, endPoint x: 502, endPoint y: 794, distance: 414.0
click at [502, 783] on li "LPO, PUDDLE LAMPS, CADILLAC CREST $825" at bounding box center [411, 769] width 687 height 27
copy li "LPO, PUDDLE LAMPS, CADILLAC CREST $825"
click at [547, 702] on li "SUNROOF, POWER, DUAL PANEL, PANORAMIC, SLIDING, WITH POWER SHADE $1,600" at bounding box center [411, 675] width 687 height 54
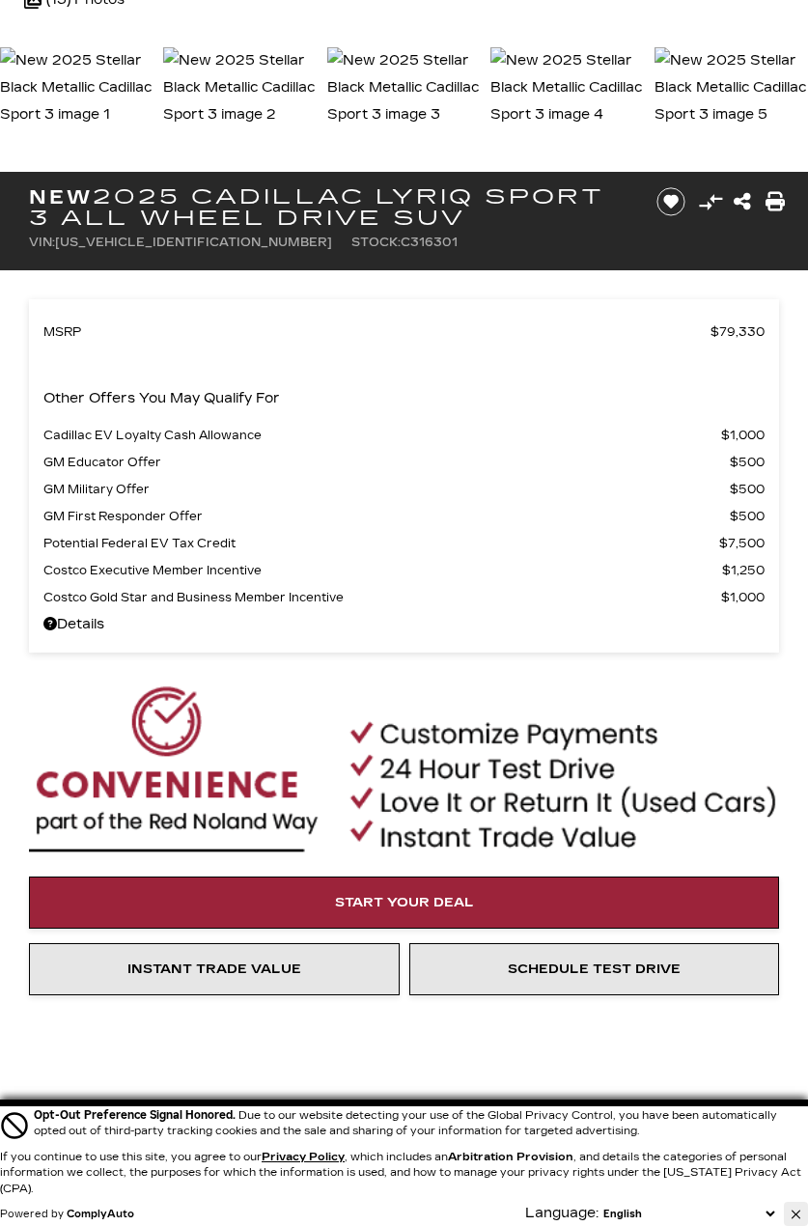
scroll to position [633, 0]
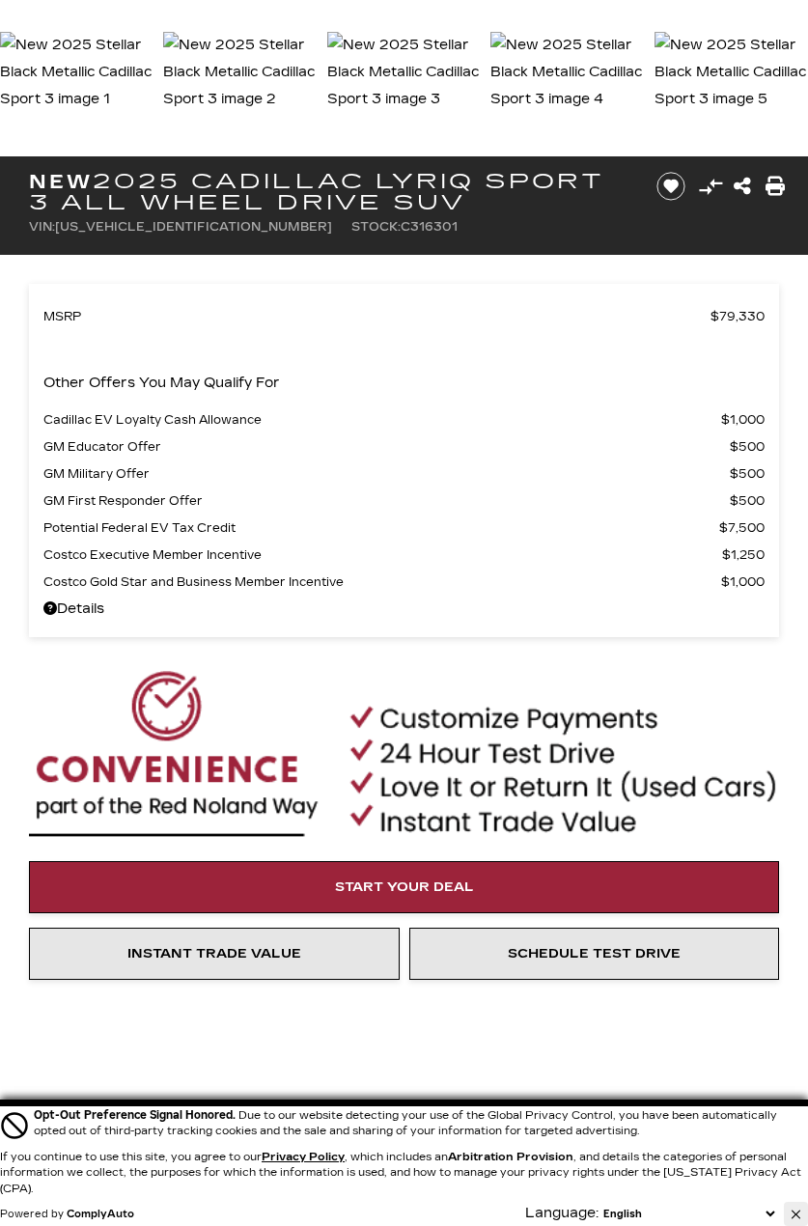
drag, startPoint x: 111, startPoint y: 183, endPoint x: 471, endPoint y: 207, distance: 360.7
click at [471, 207] on h1 "New 2025 Cadillac LYRIQ Sport 3 All Wheel Drive SUV" at bounding box center [330, 192] width 603 height 42
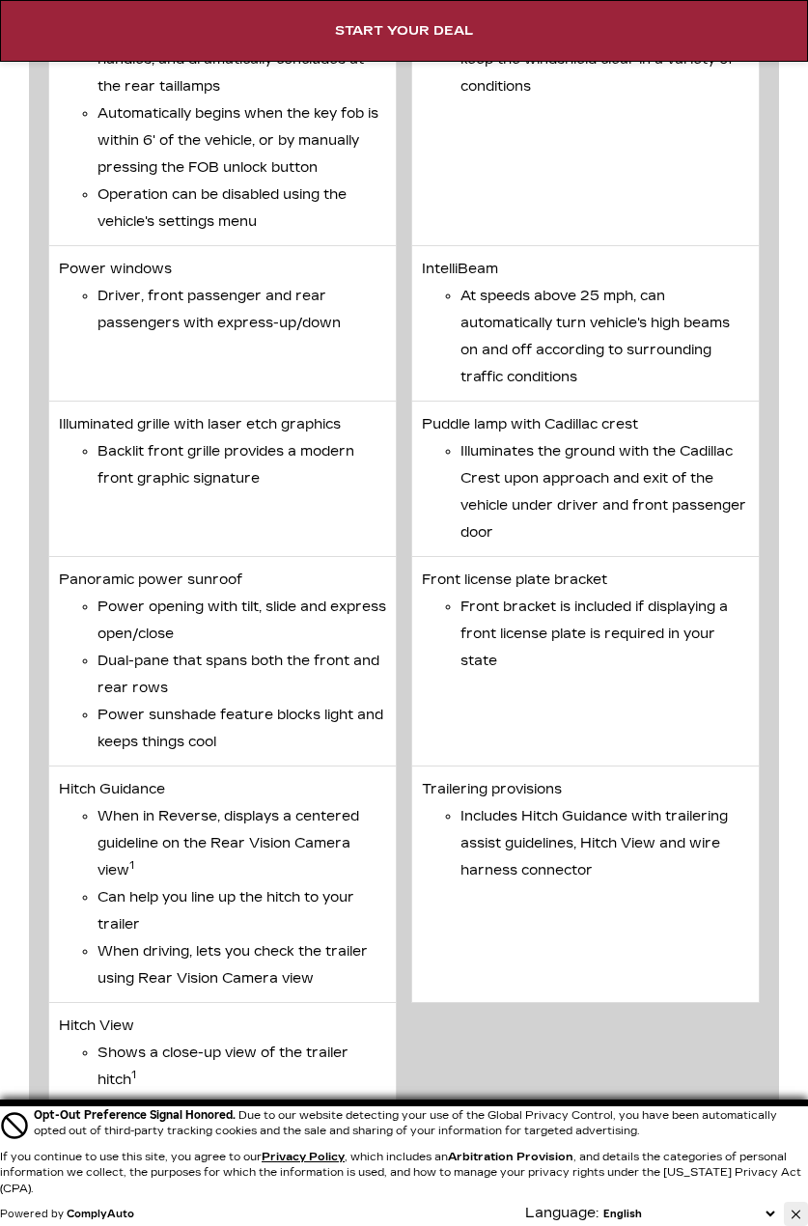
scroll to position [9962, 0]
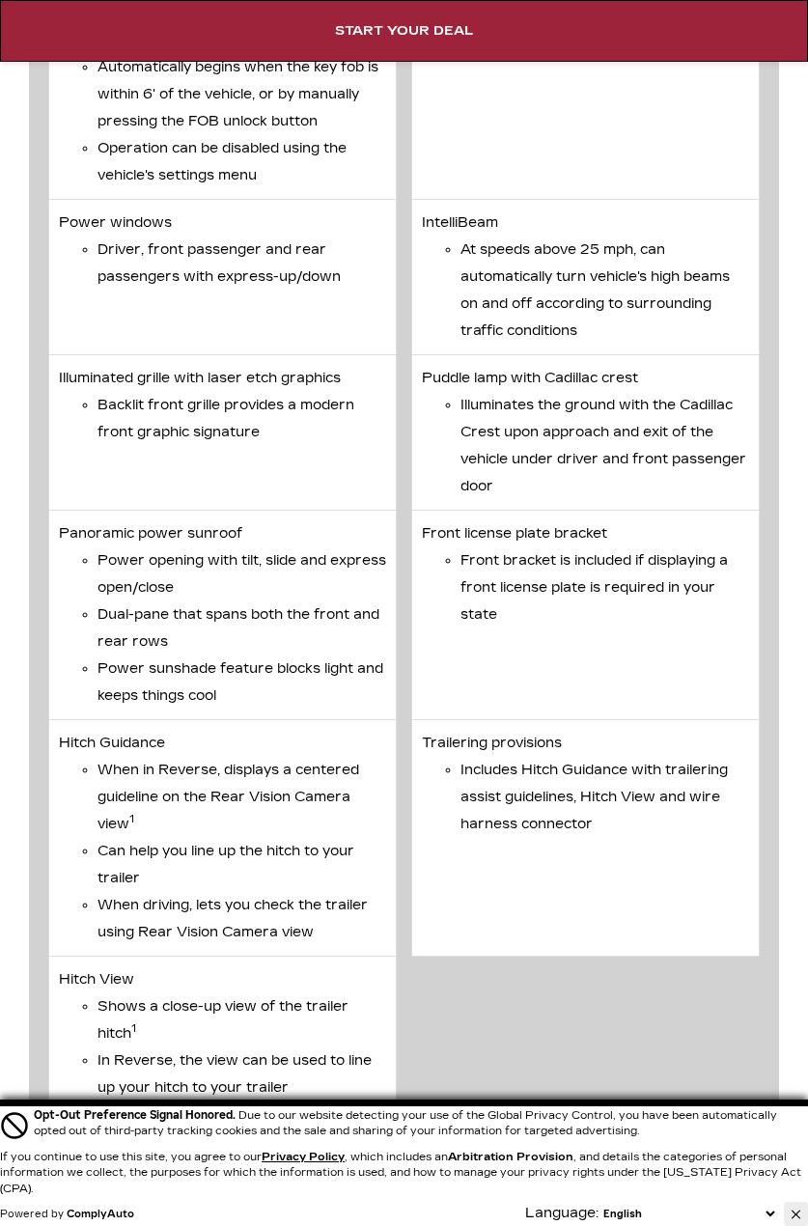
click at [529, 476] on li "Illuminates the ground with the Cadillac Crest upon approach and exit of the ve…" at bounding box center [604, 446] width 289 height 108
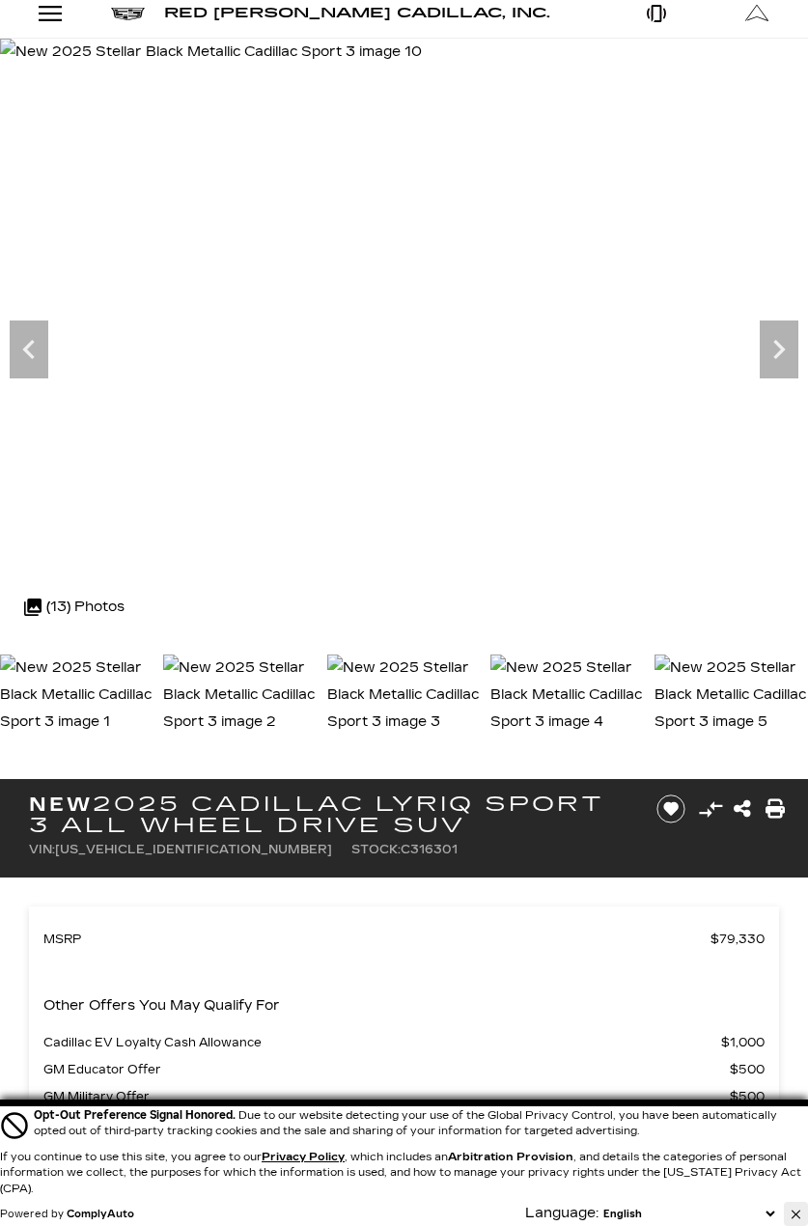
scroll to position [0, 0]
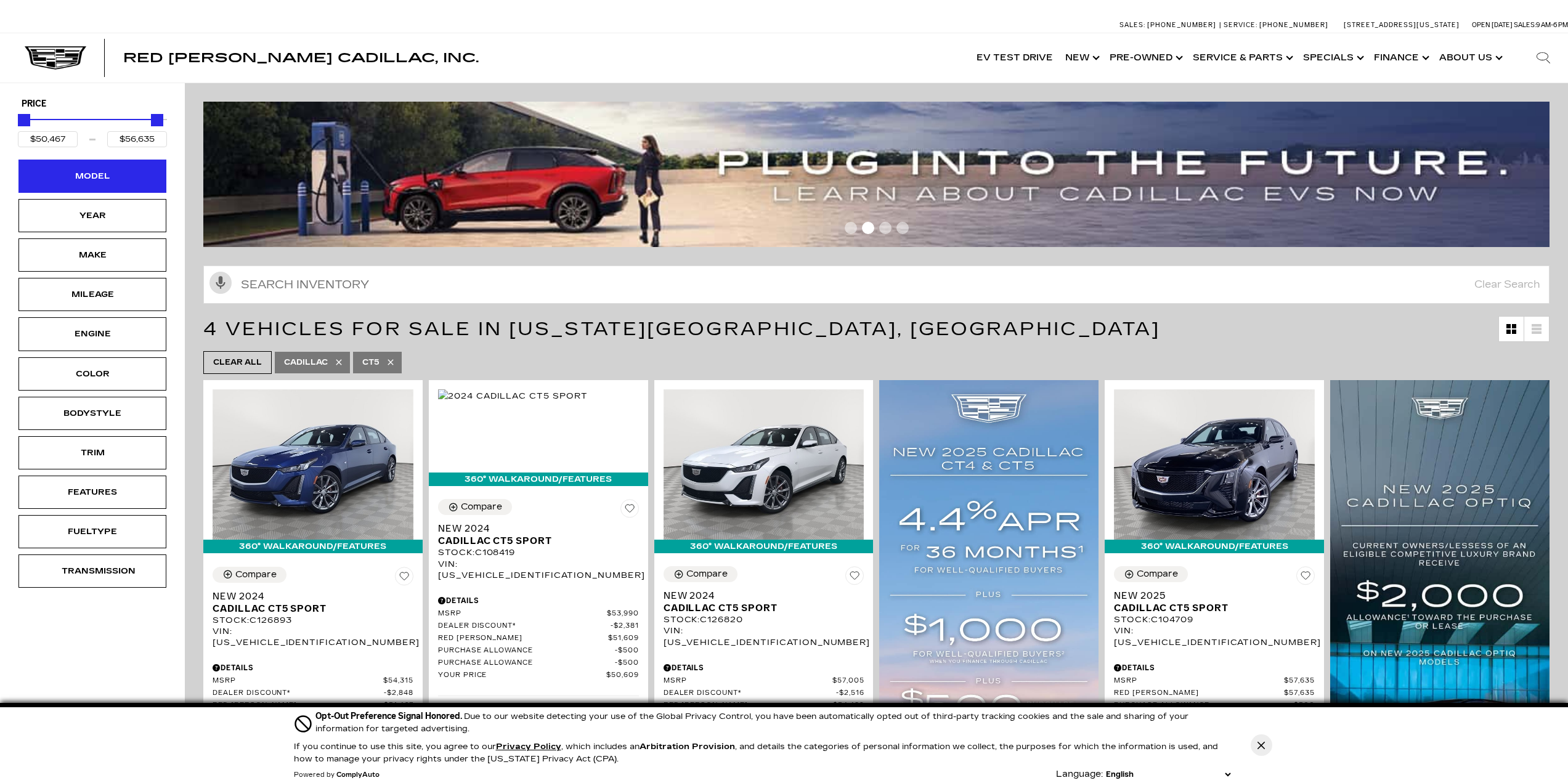
click at [78, 168] on div "Model" at bounding box center [93, 176] width 148 height 33
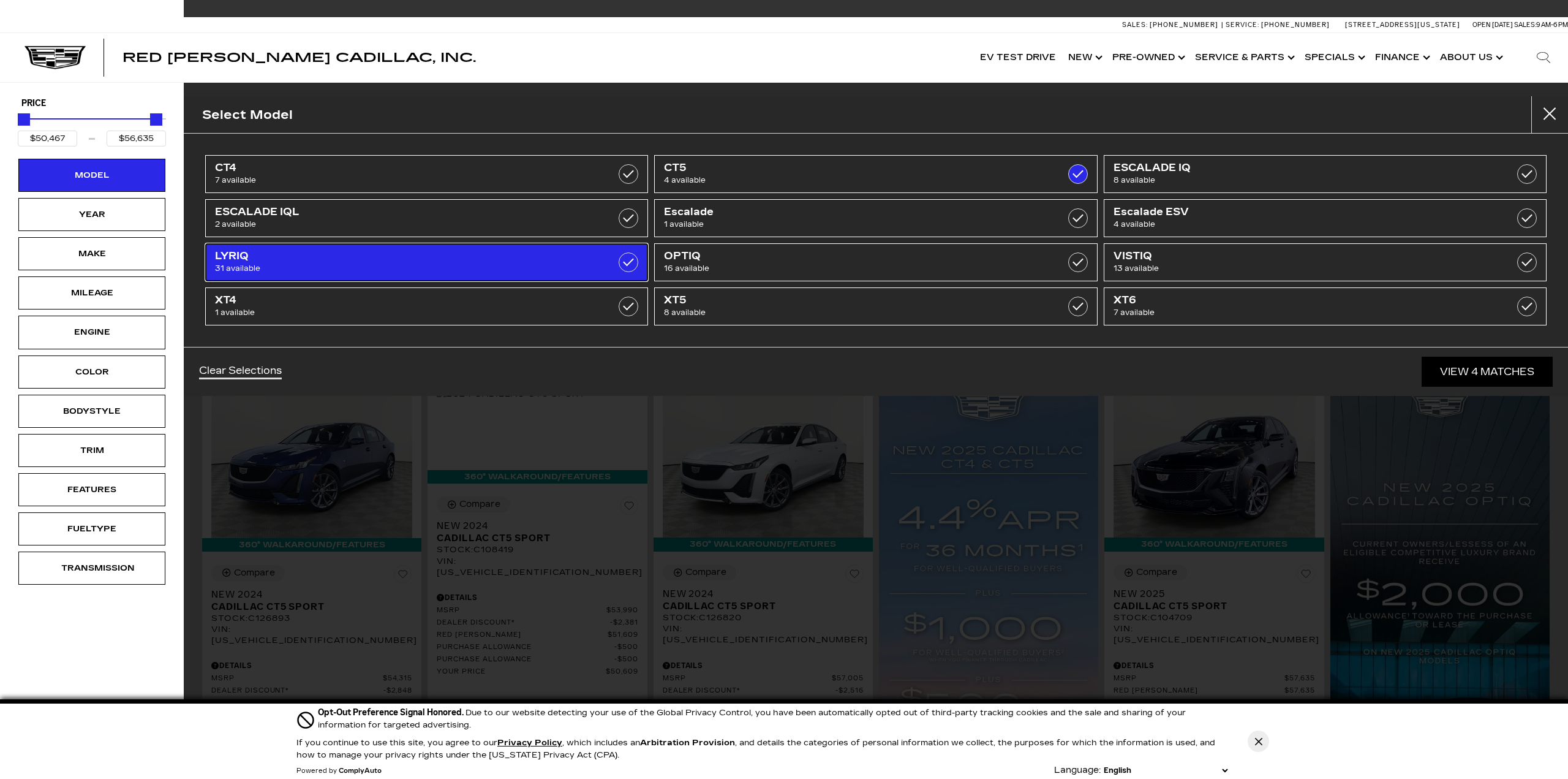
click at [519, 277] on link "LYRIQ 31 available" at bounding box center [427, 262] width 443 height 38
type input "$91,110"
checkbox input "true"
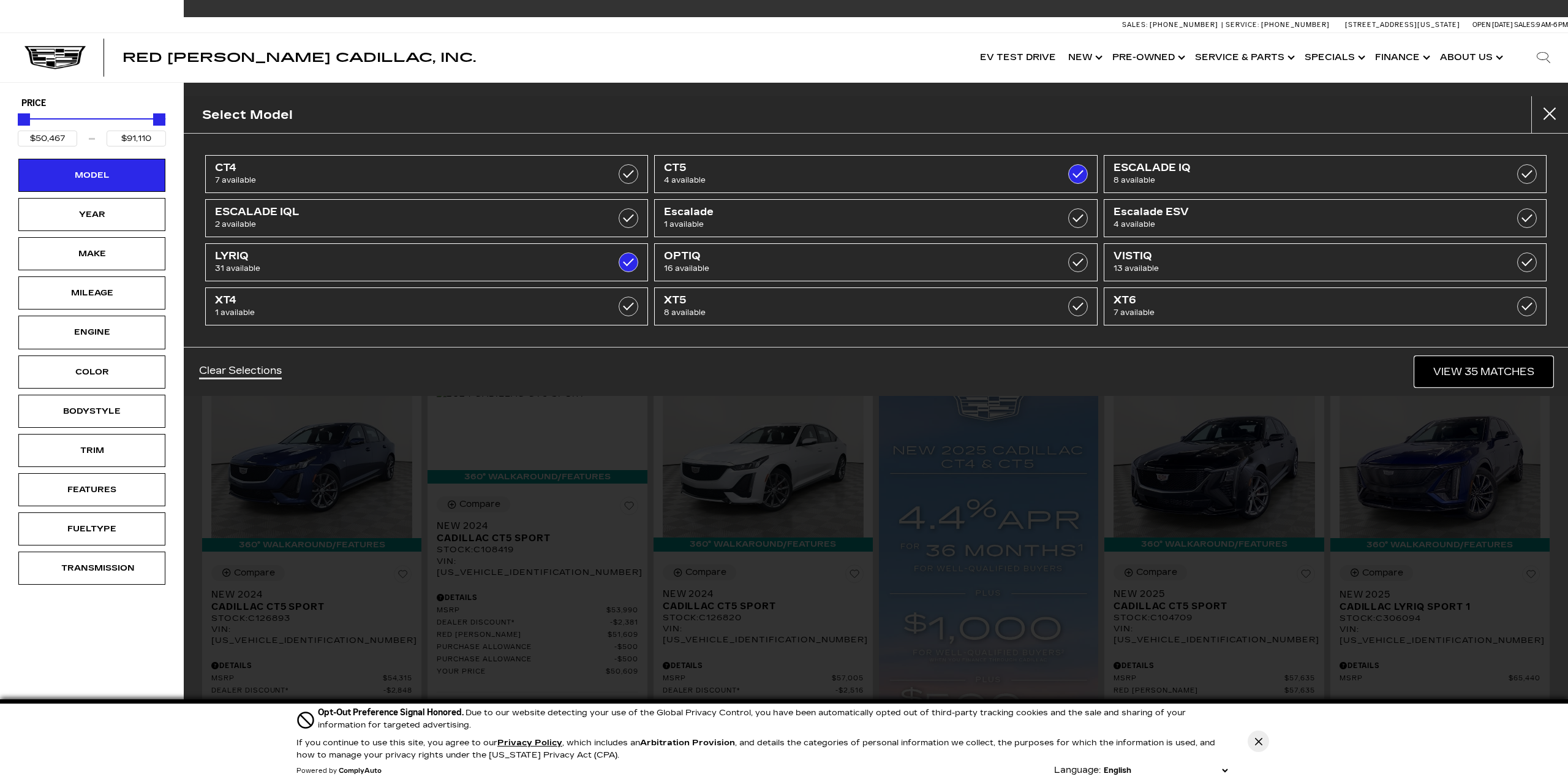
click at [1458, 369] on link "View 35 Matches" at bounding box center [1484, 371] width 138 height 30
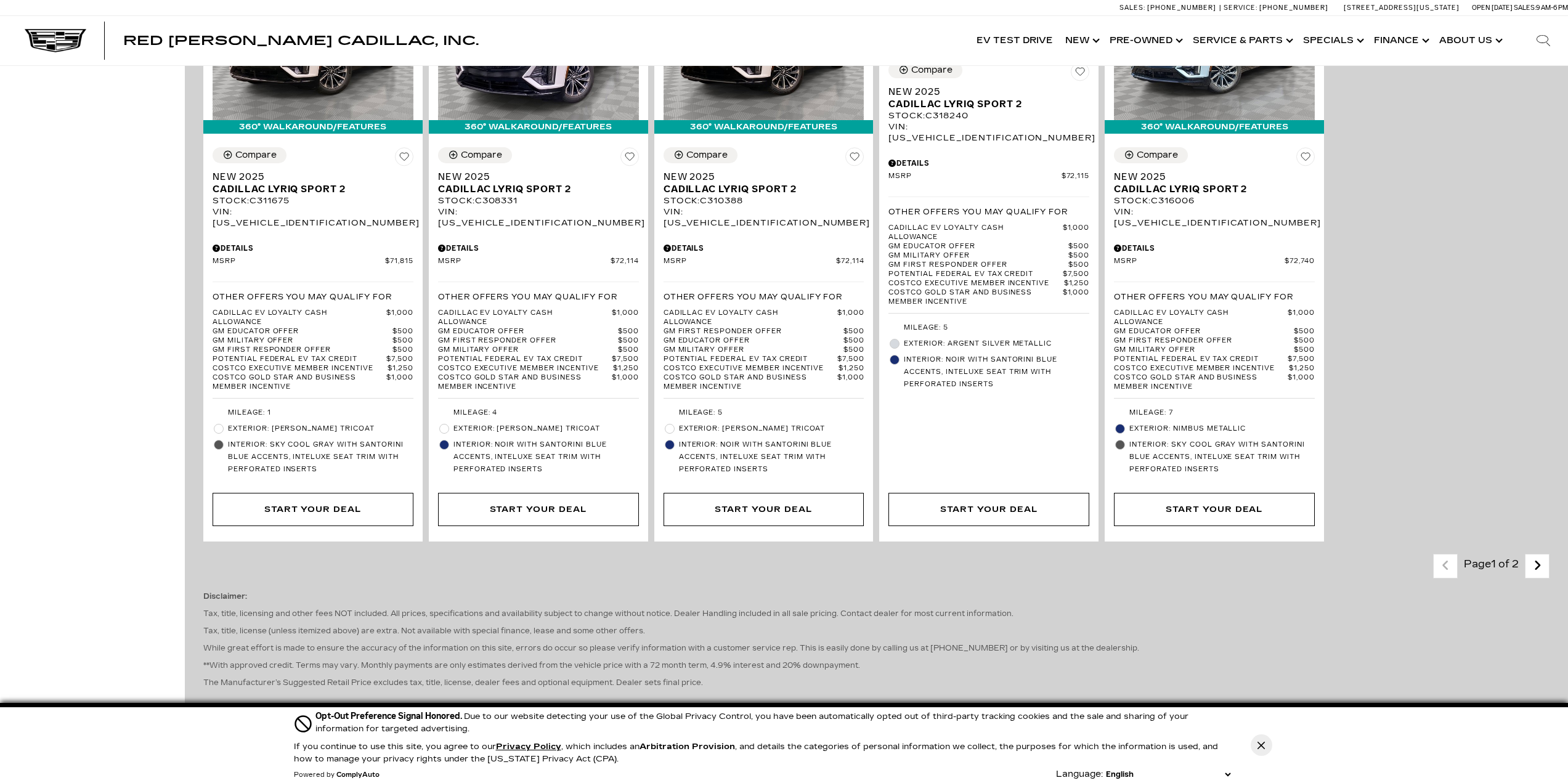
scroll to position [2155, 0]
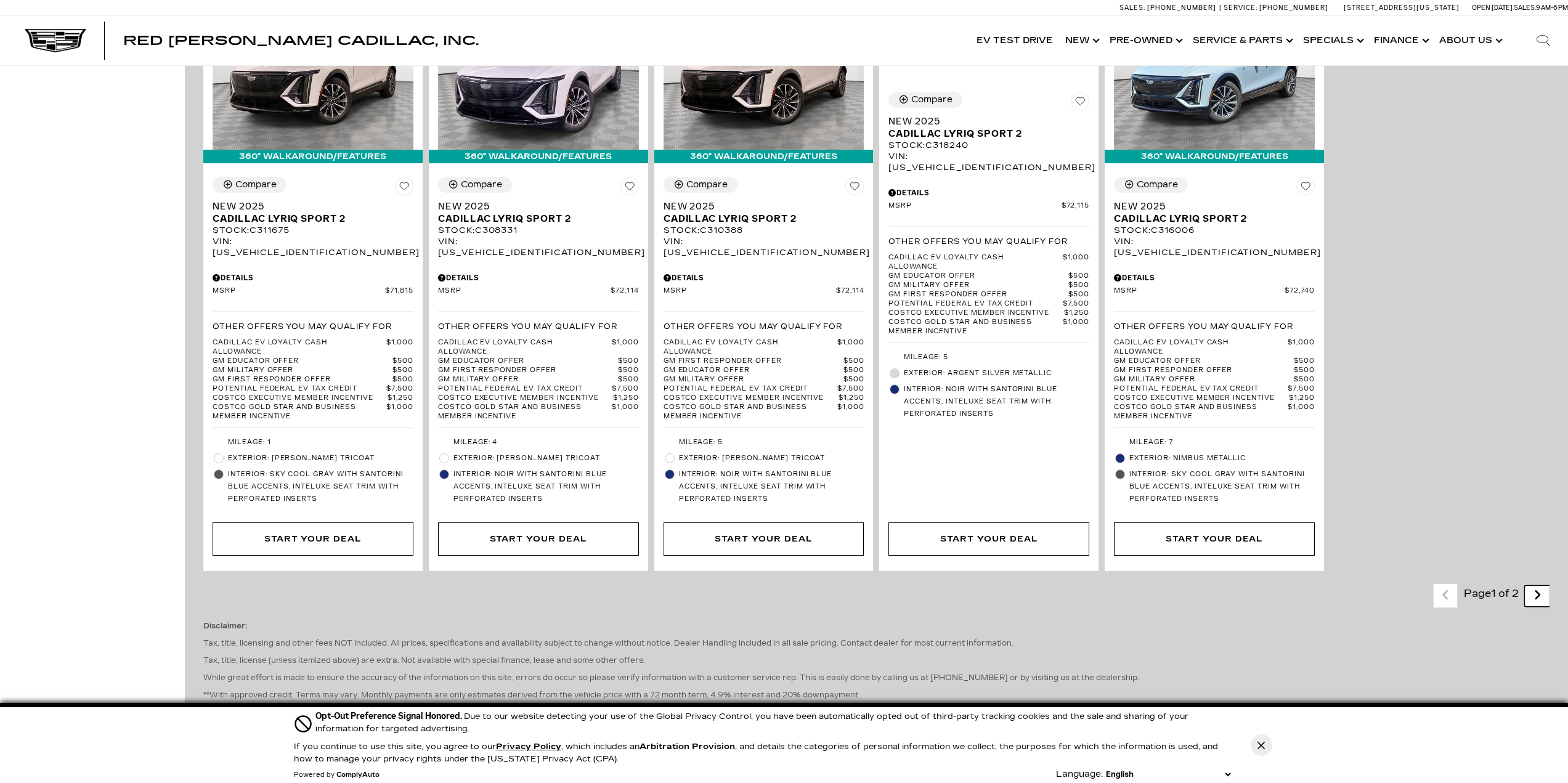
click at [1540, 585] on link "Next - Page" at bounding box center [1537, 596] width 26 height 22
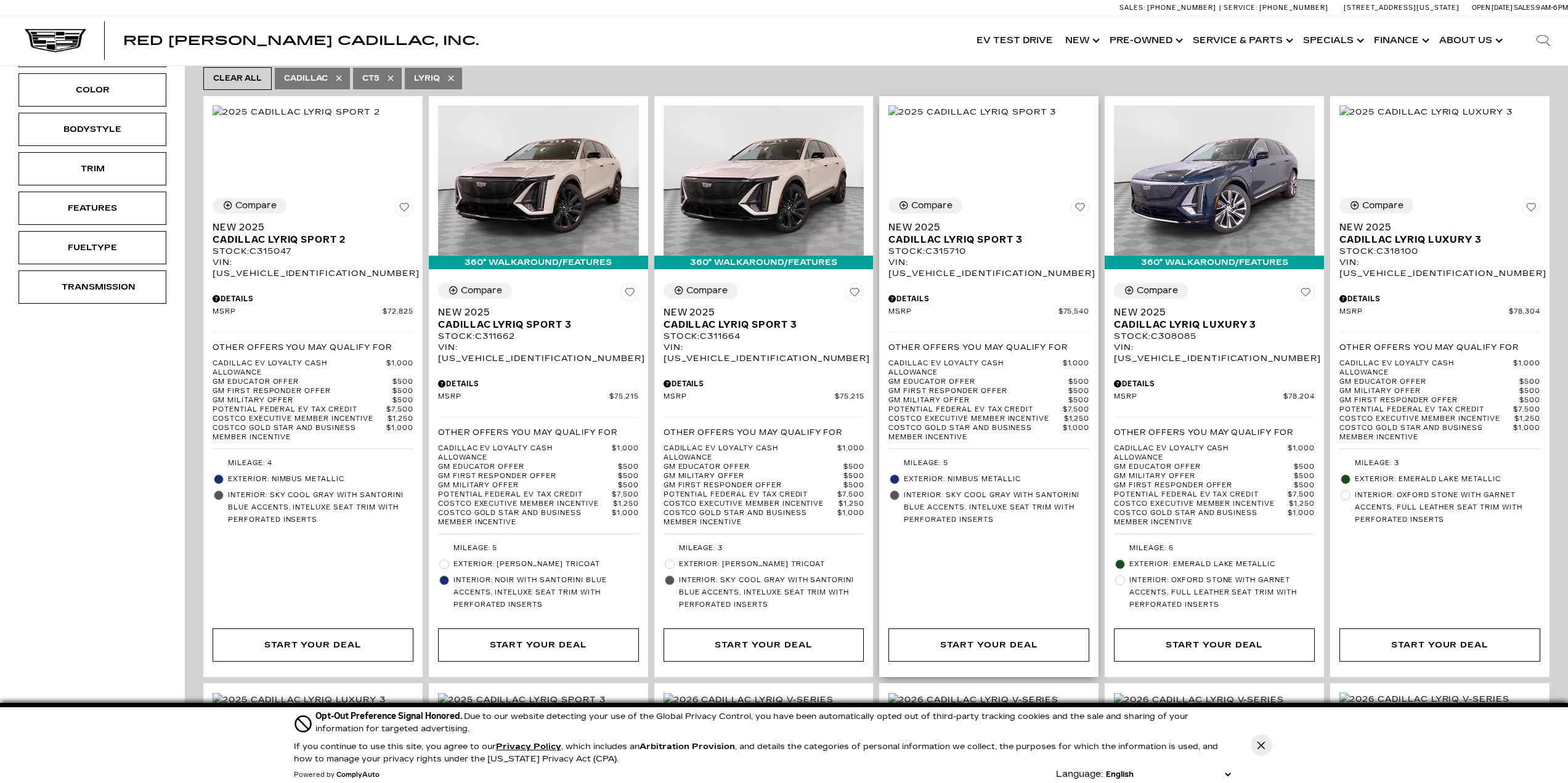
scroll to position [308, 0]
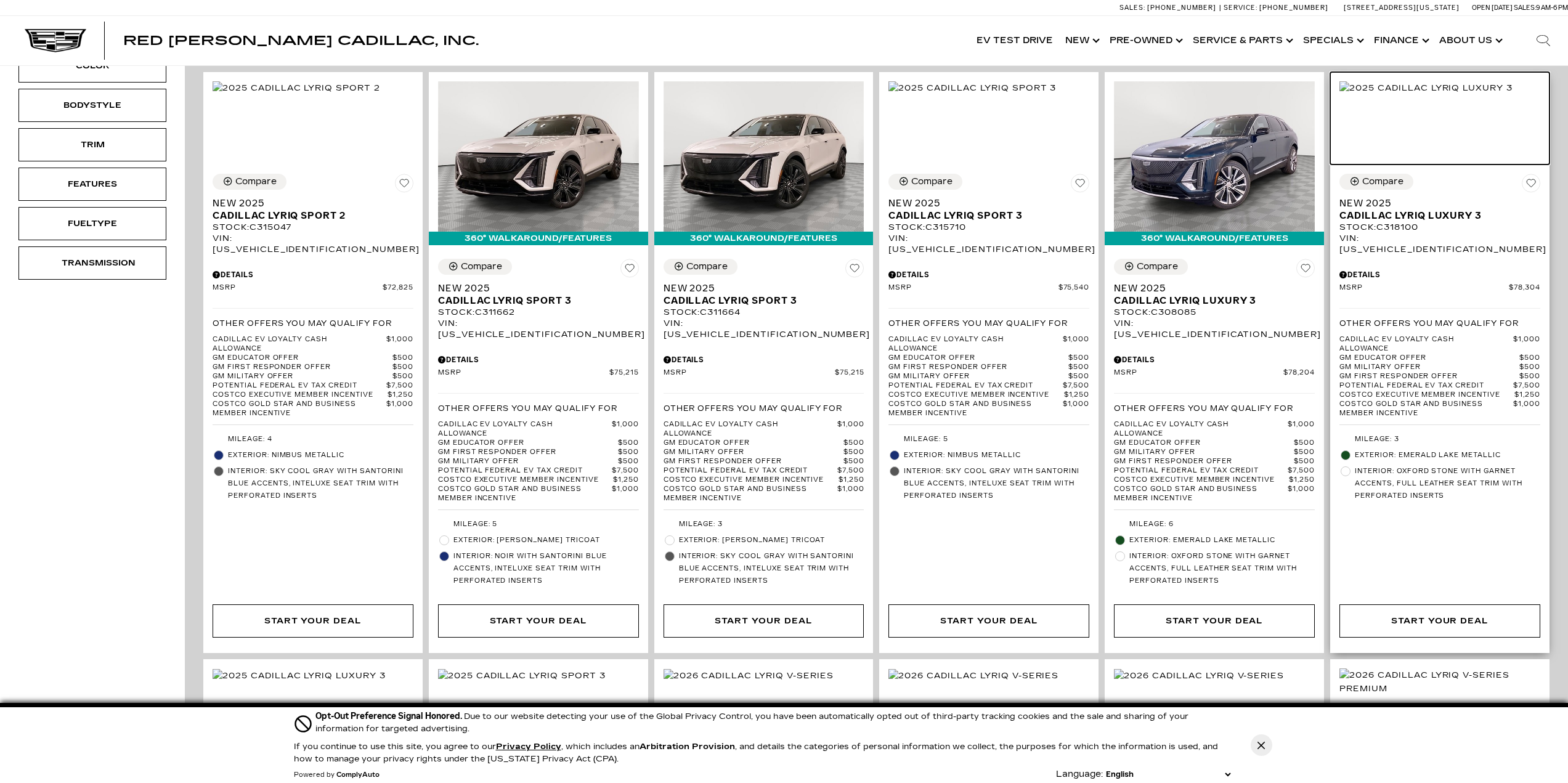
click at [1422, 95] on img at bounding box center [1426, 87] width 173 height 13
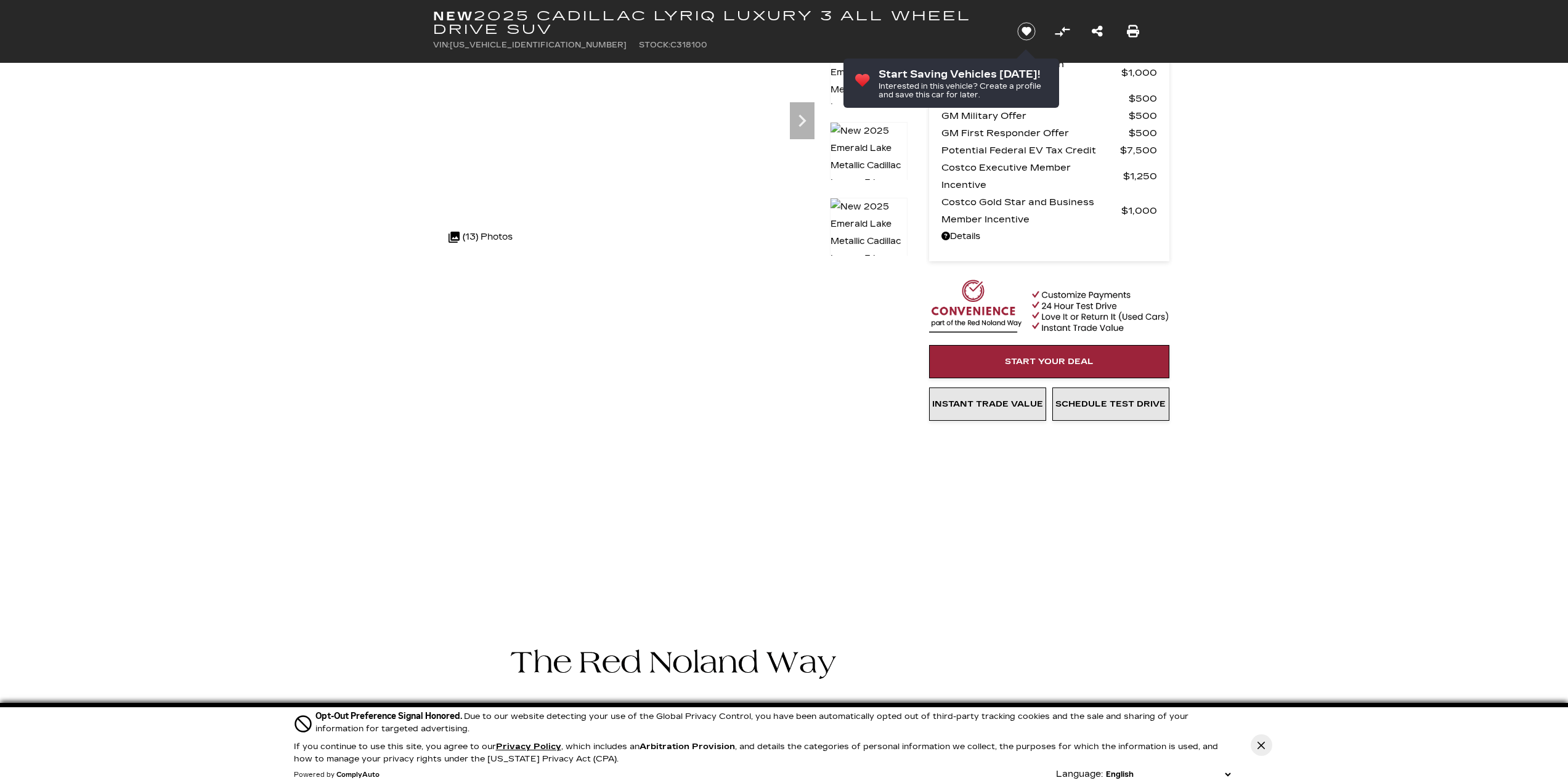
scroll to position [205, 0]
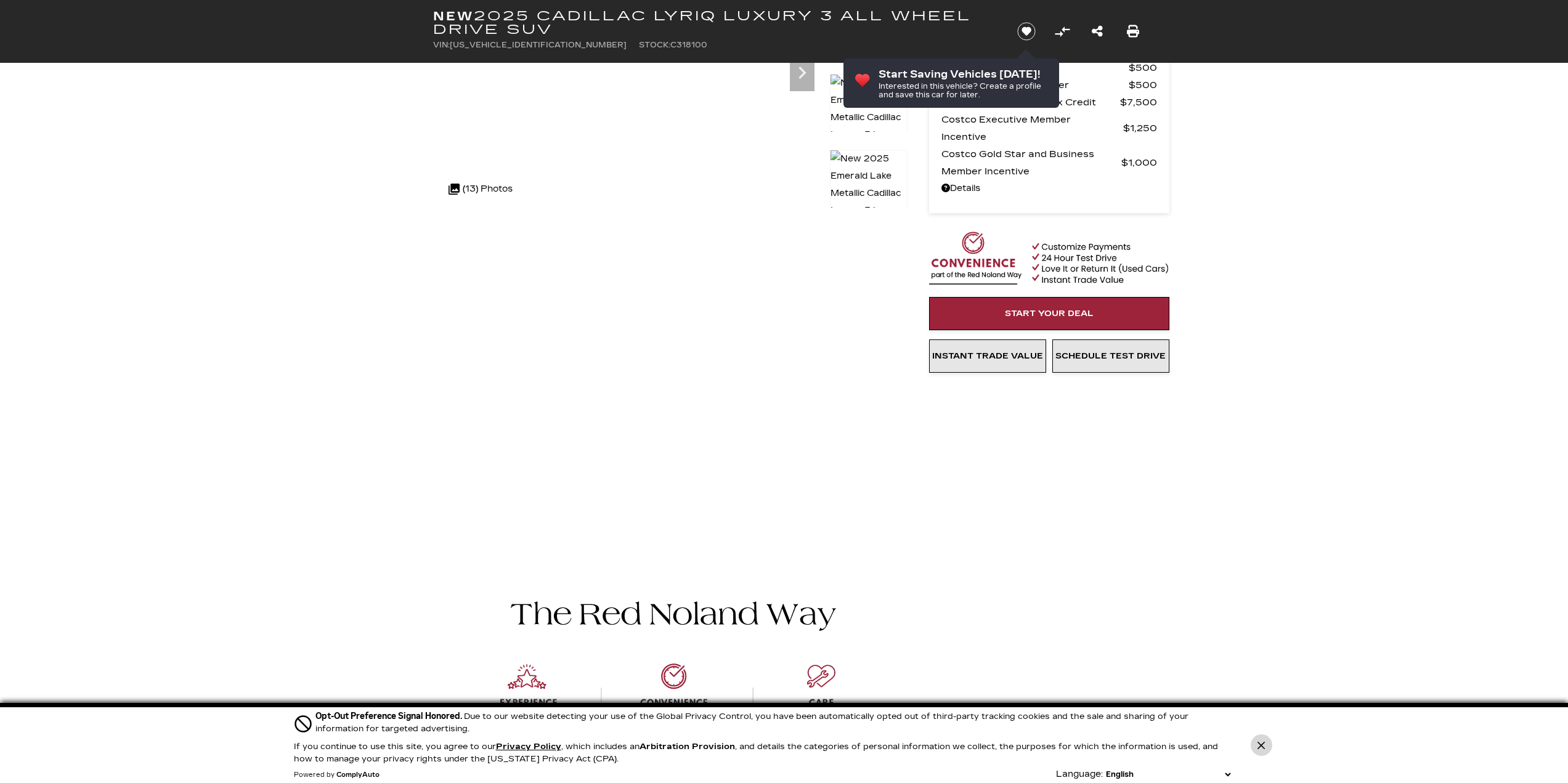
click at [1262, 745] on icon "Close Button" at bounding box center [1262, 745] width 8 height 8
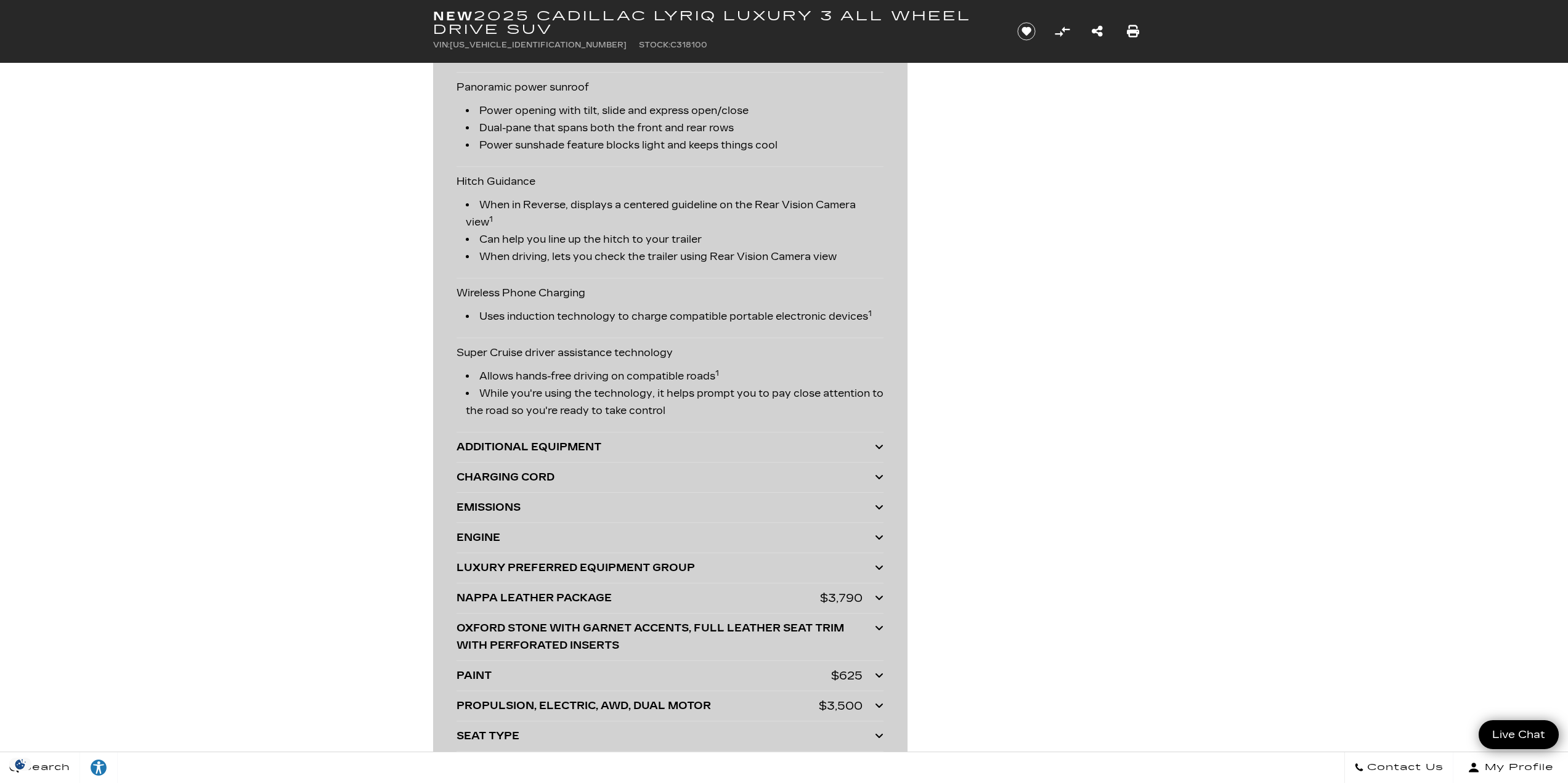
scroll to position [3182, 0]
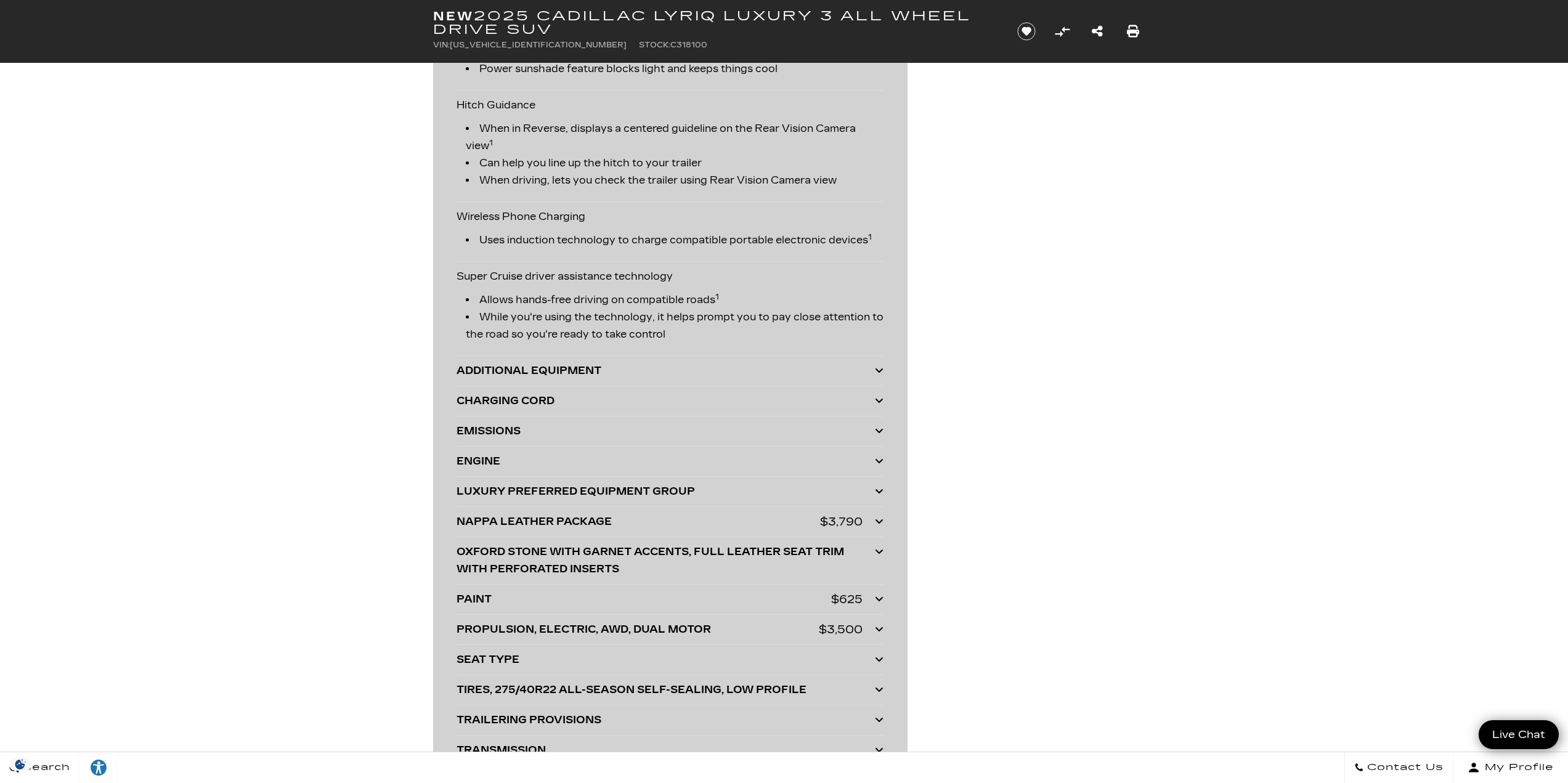
click at [882, 370] on icon at bounding box center [879, 369] width 9 height 10
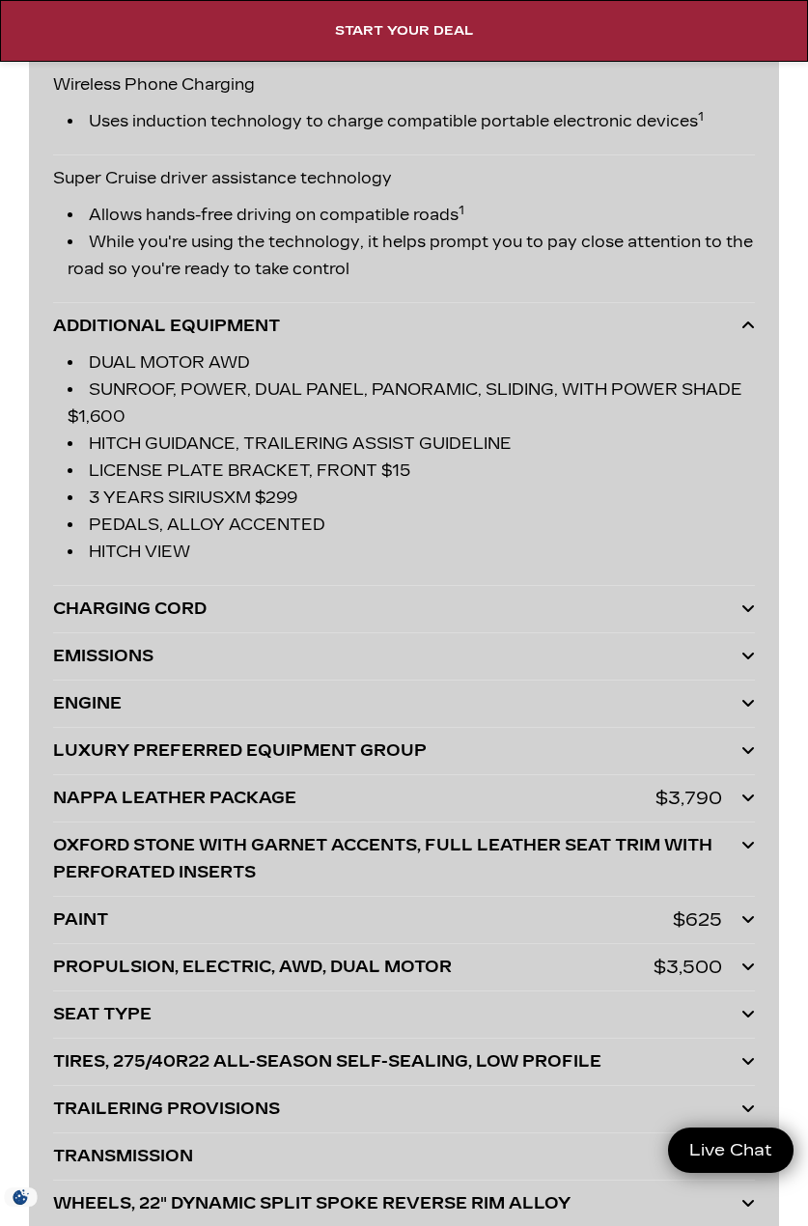
scroll to position [6578, 0]
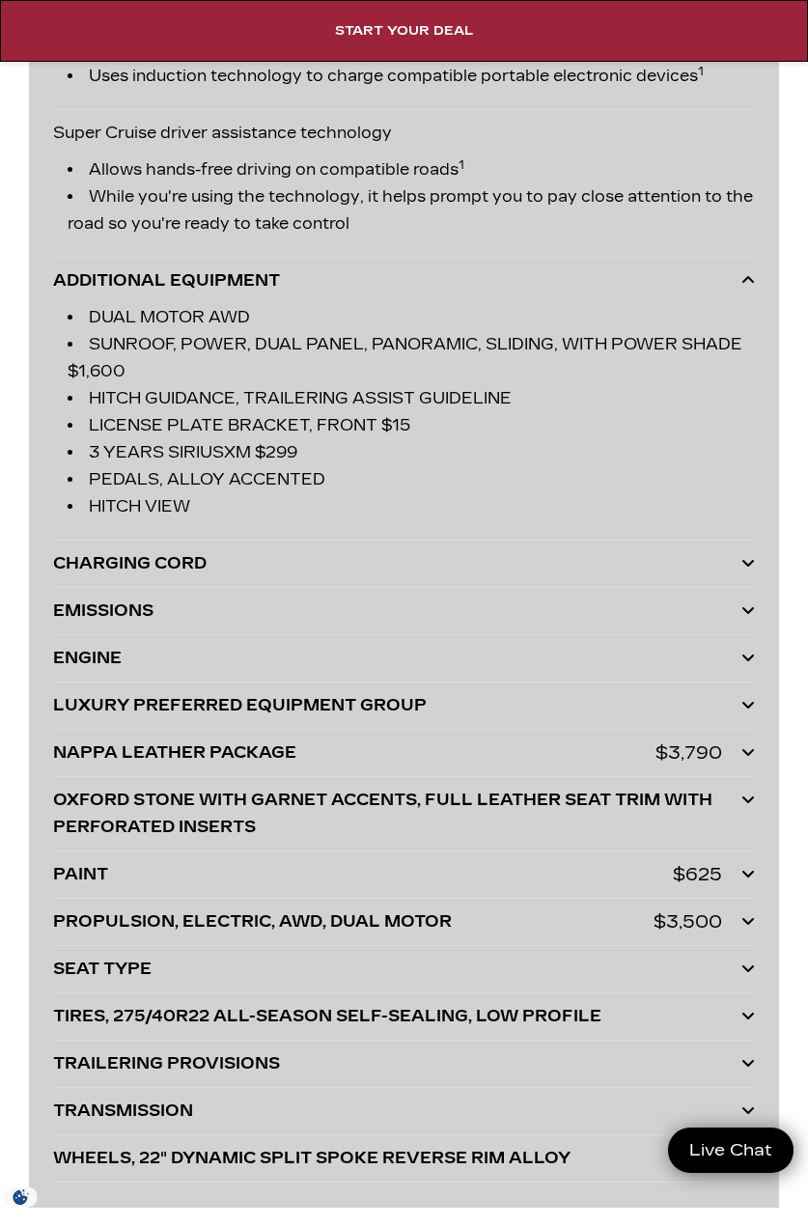
click at [245, 719] on div "LUXURY PREFERRED EQUIPMENT GROUP" at bounding box center [397, 705] width 688 height 27
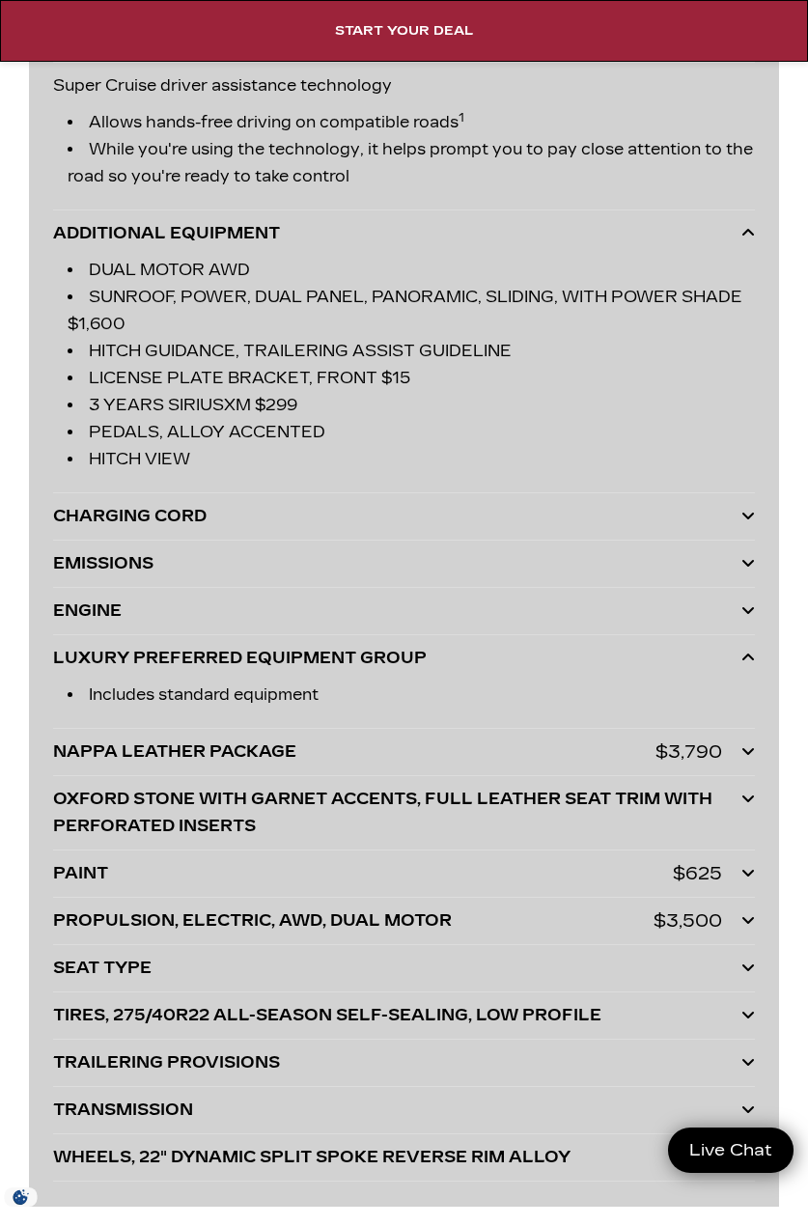
scroll to position [6625, 0]
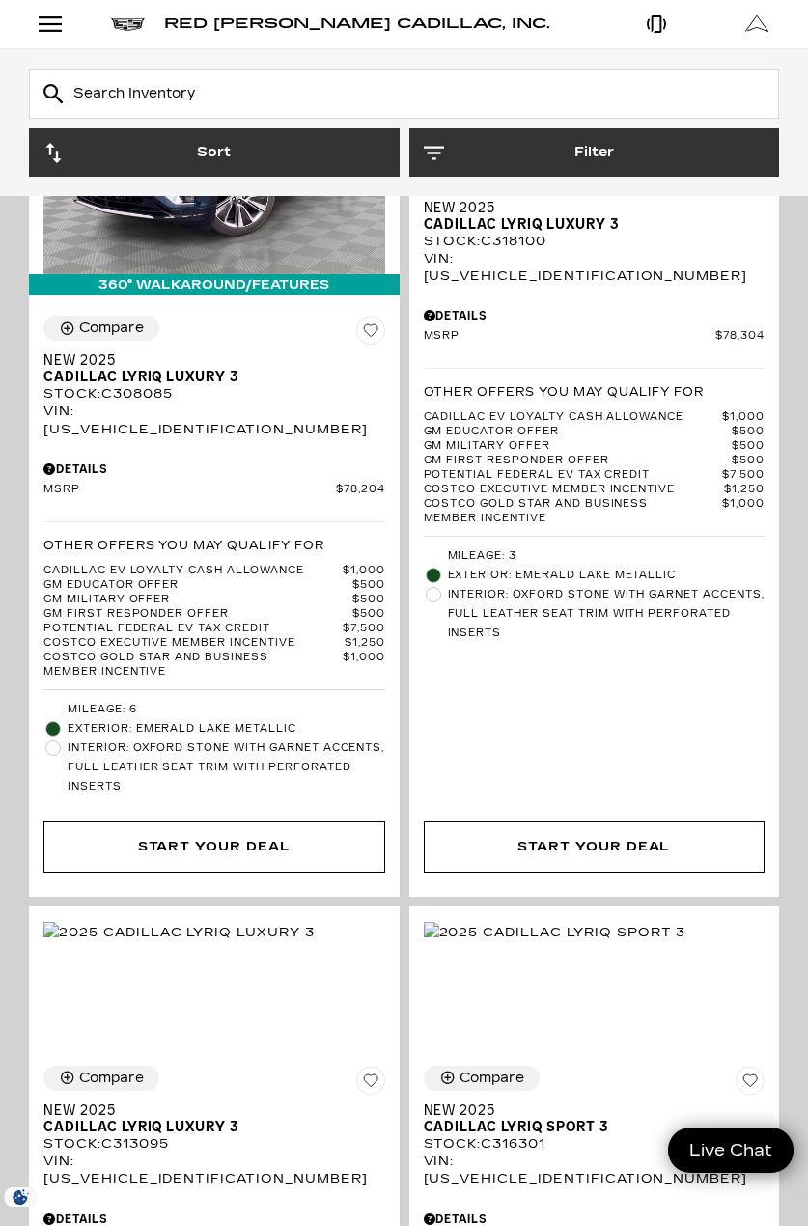
scroll to position [2013, 0]
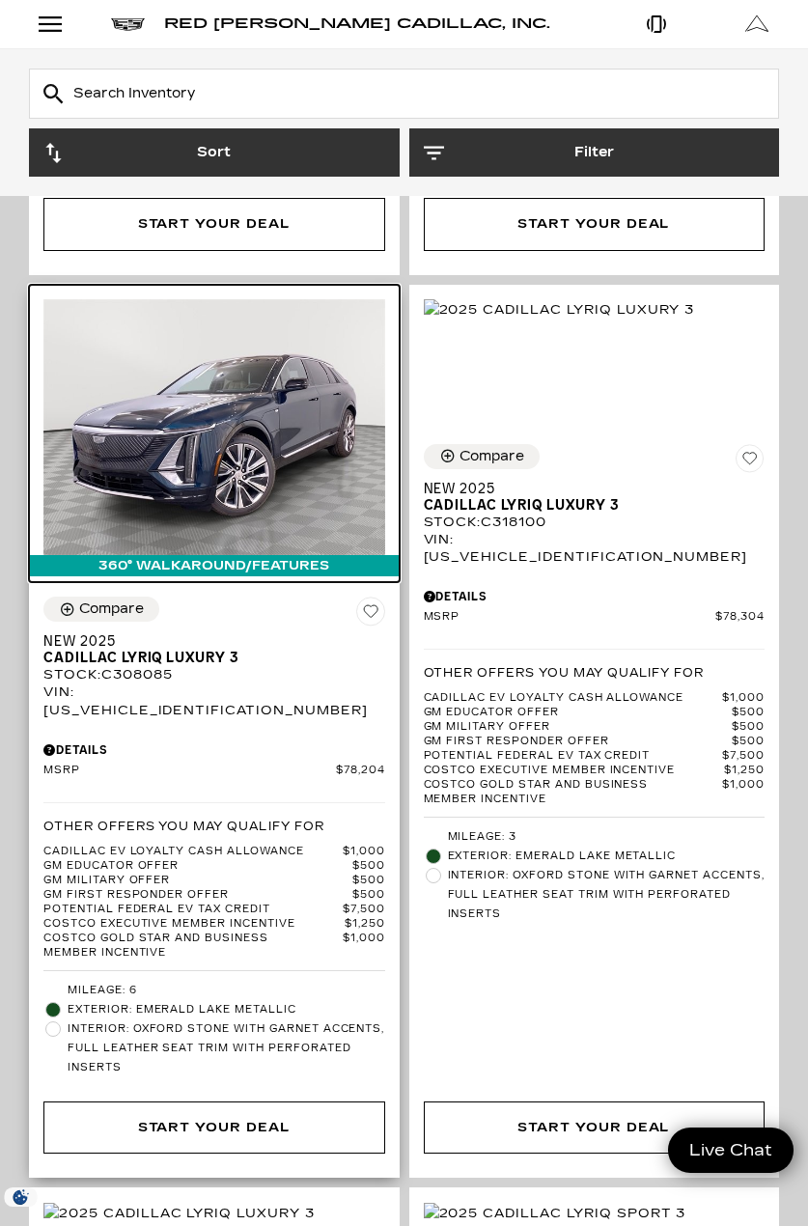
click at [181, 408] on img at bounding box center [214, 427] width 342 height 256
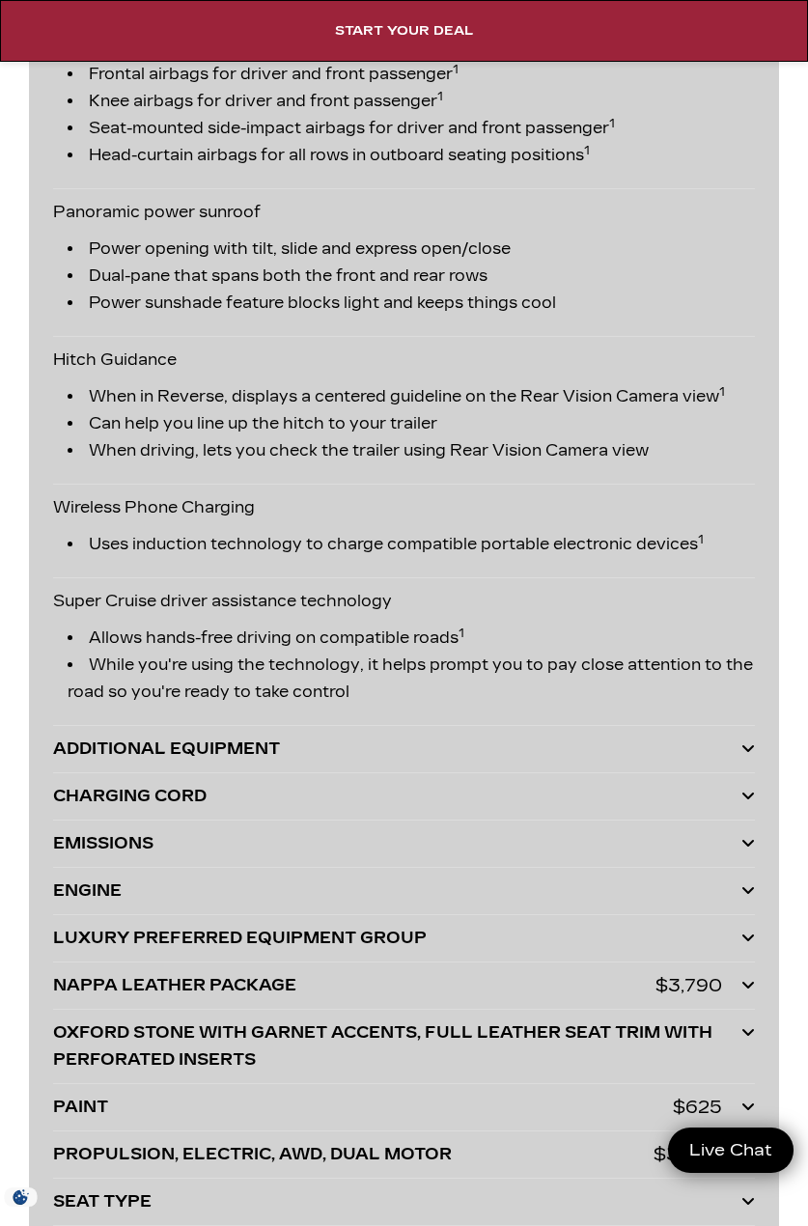
scroll to position [6112, 0]
click at [237, 761] on div "ADDITIONAL EQUIPMENT" at bounding box center [397, 747] width 688 height 27
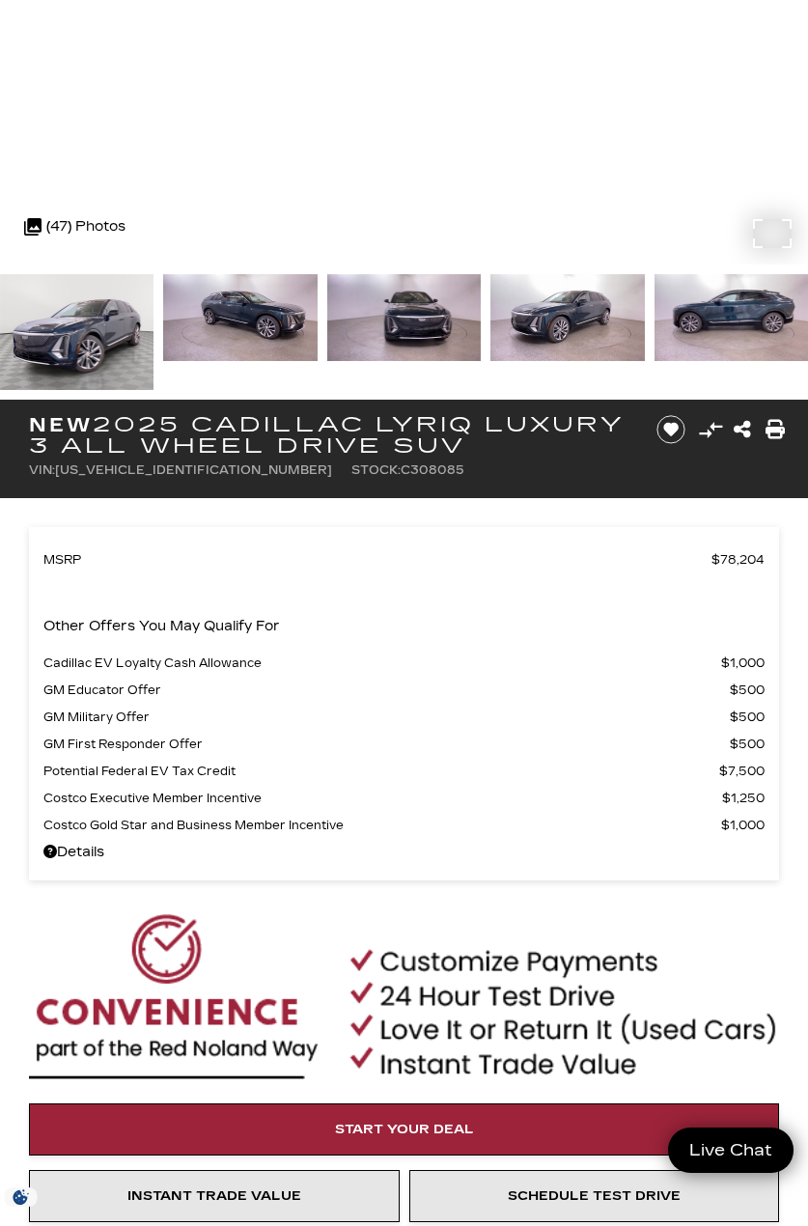
scroll to position [0, 0]
